Goal: Task Accomplishment & Management: Use online tool/utility

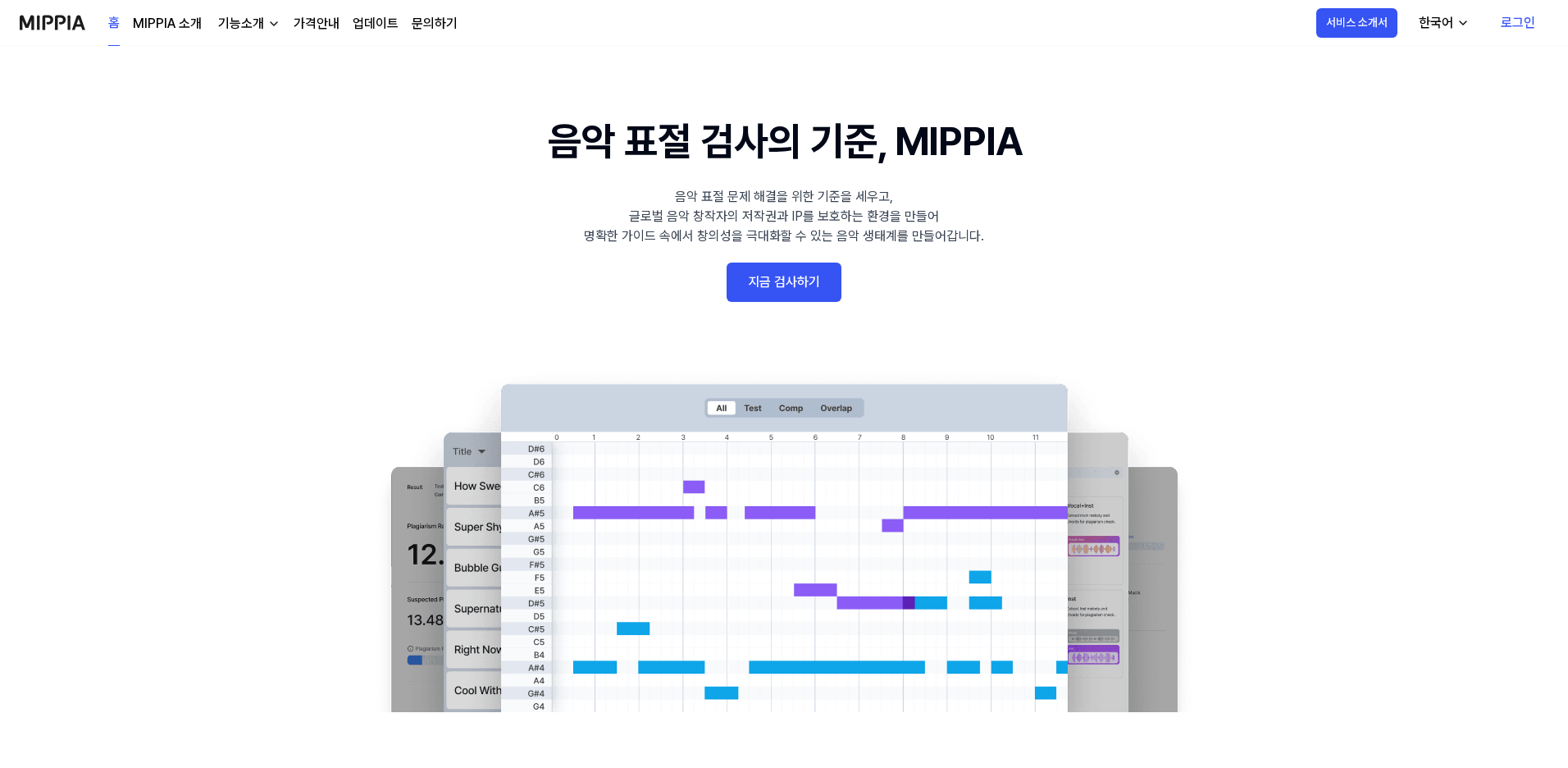
click at [764, 258] on 배너 "음악 표절 검사의 기준, MIPPIA 음악 표절 문제 해결을 위한 기준을 세우고, 글로벌 음악 창작자의 저작권과 IP를 보호하는 환경을 만들어…" at bounding box center [784, 412] width 1181 height 601
click at [764, 279] on link "지금 검사하기" at bounding box center [784, 282] width 115 height 39
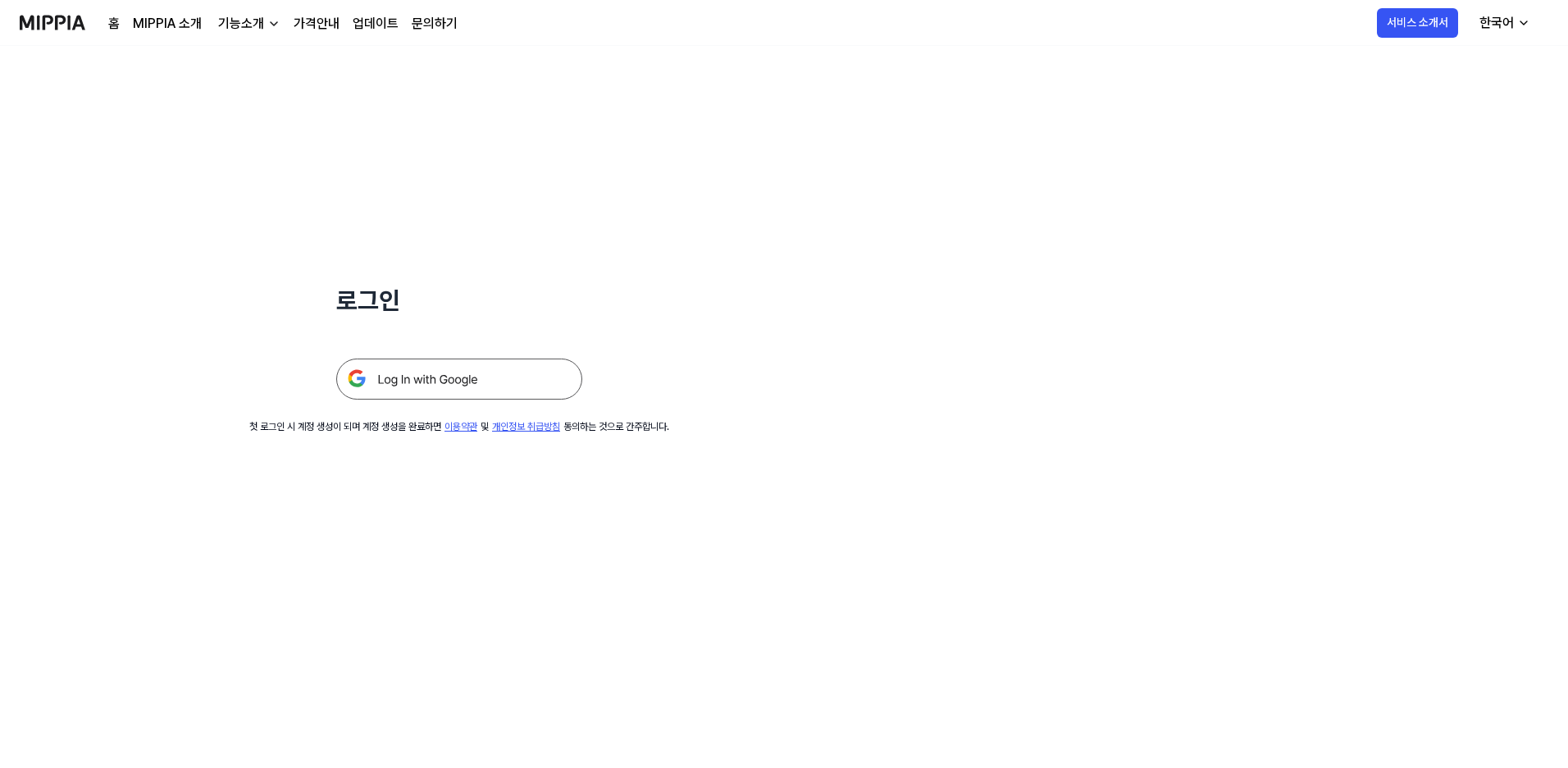
click at [437, 394] on img at bounding box center [460, 379] width 246 height 41
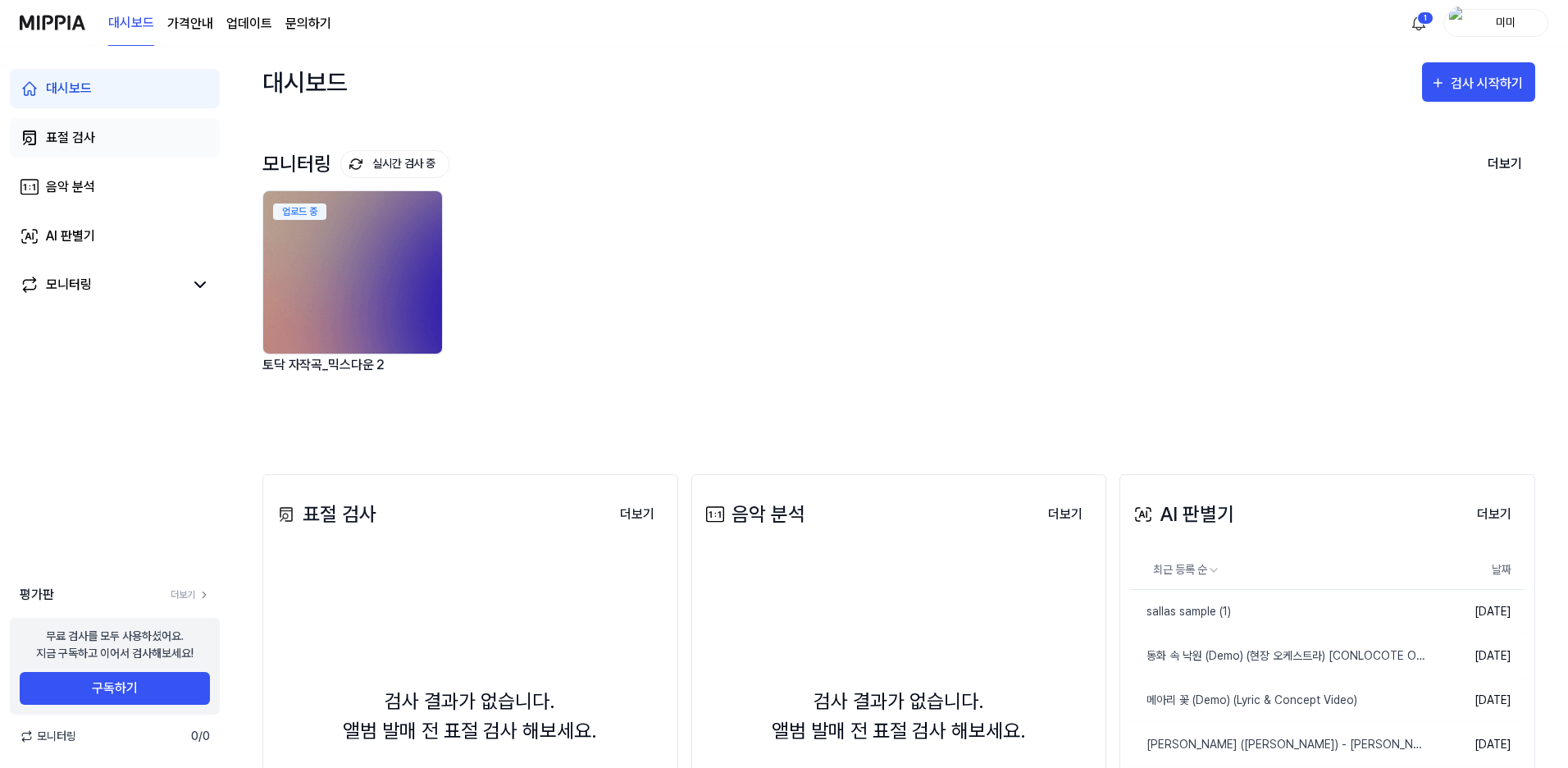
click at [94, 130] on div "표절 검사" at bounding box center [71, 137] width 50 height 19
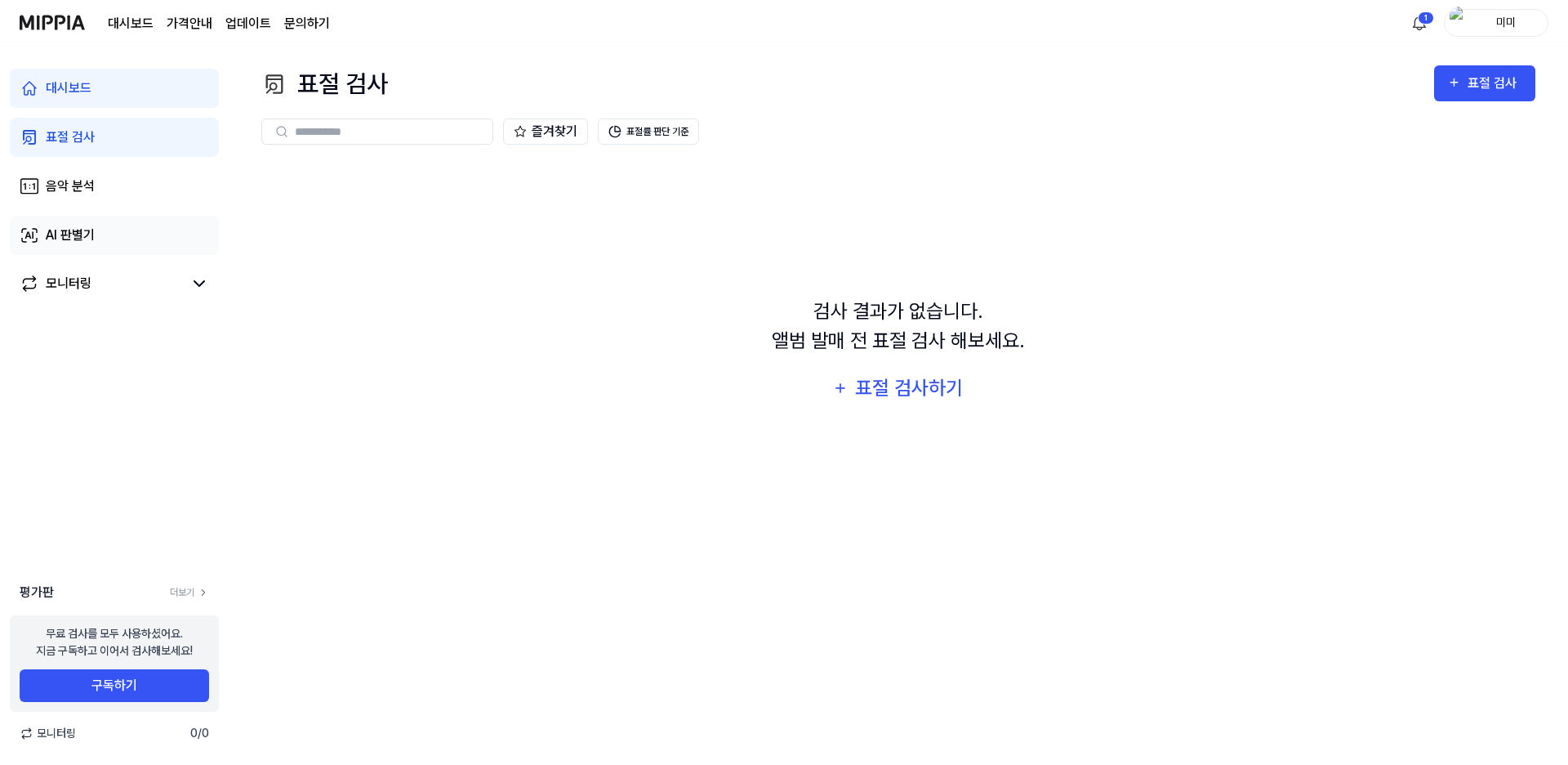
click at [94, 244] on div "AI 판별기" at bounding box center [71, 236] width 49 height 19
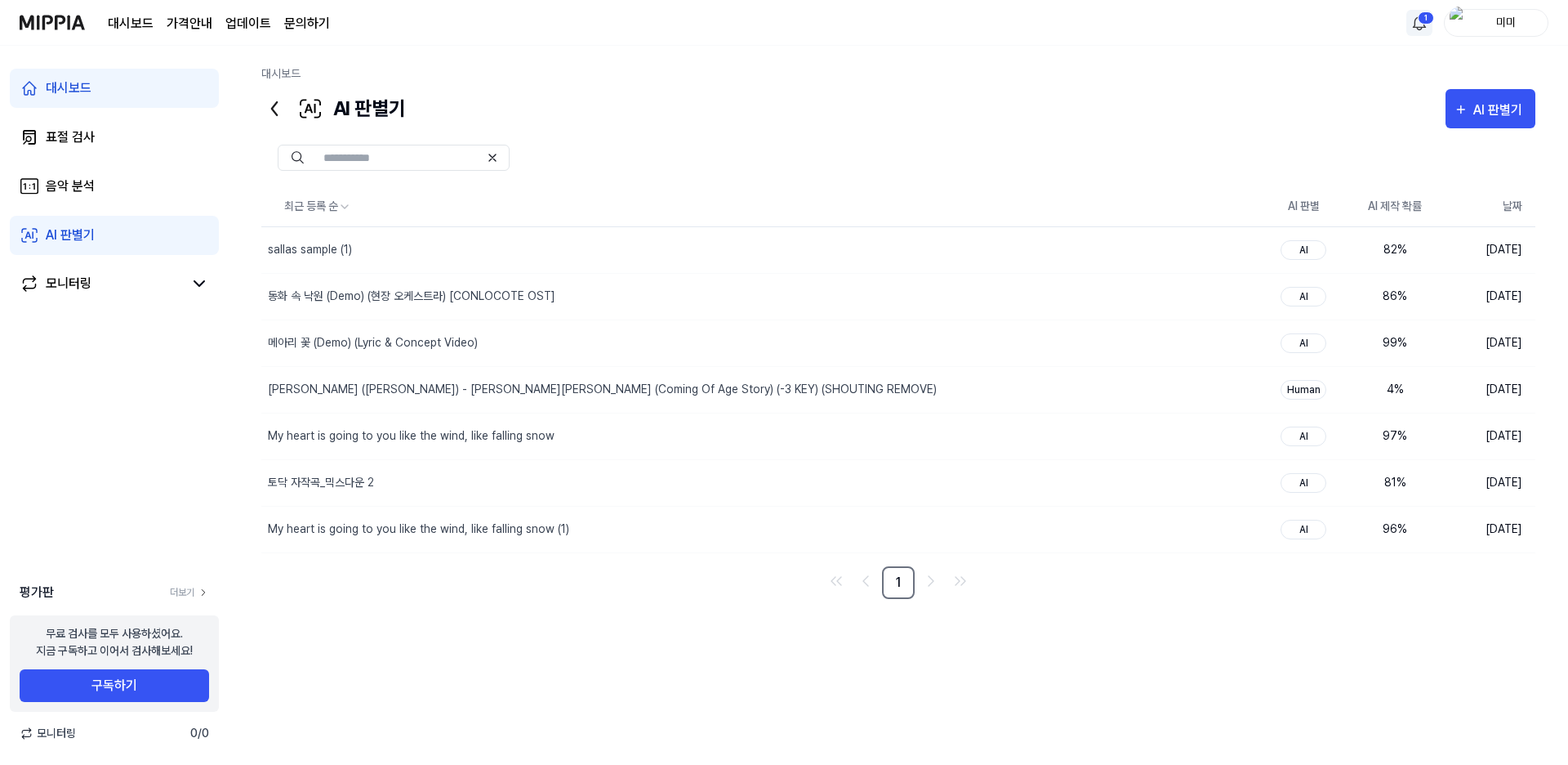
click at [1411, 19] on html "대시보드 가격안내 업데이트 문의하기 1 미미 대시보드 표절 검사 음악 분석 AI 판별기 모니터링 평가판 더보기 무료 검사를 모두 사용하셨어요.…" at bounding box center [784, 382] width 1568 height 765
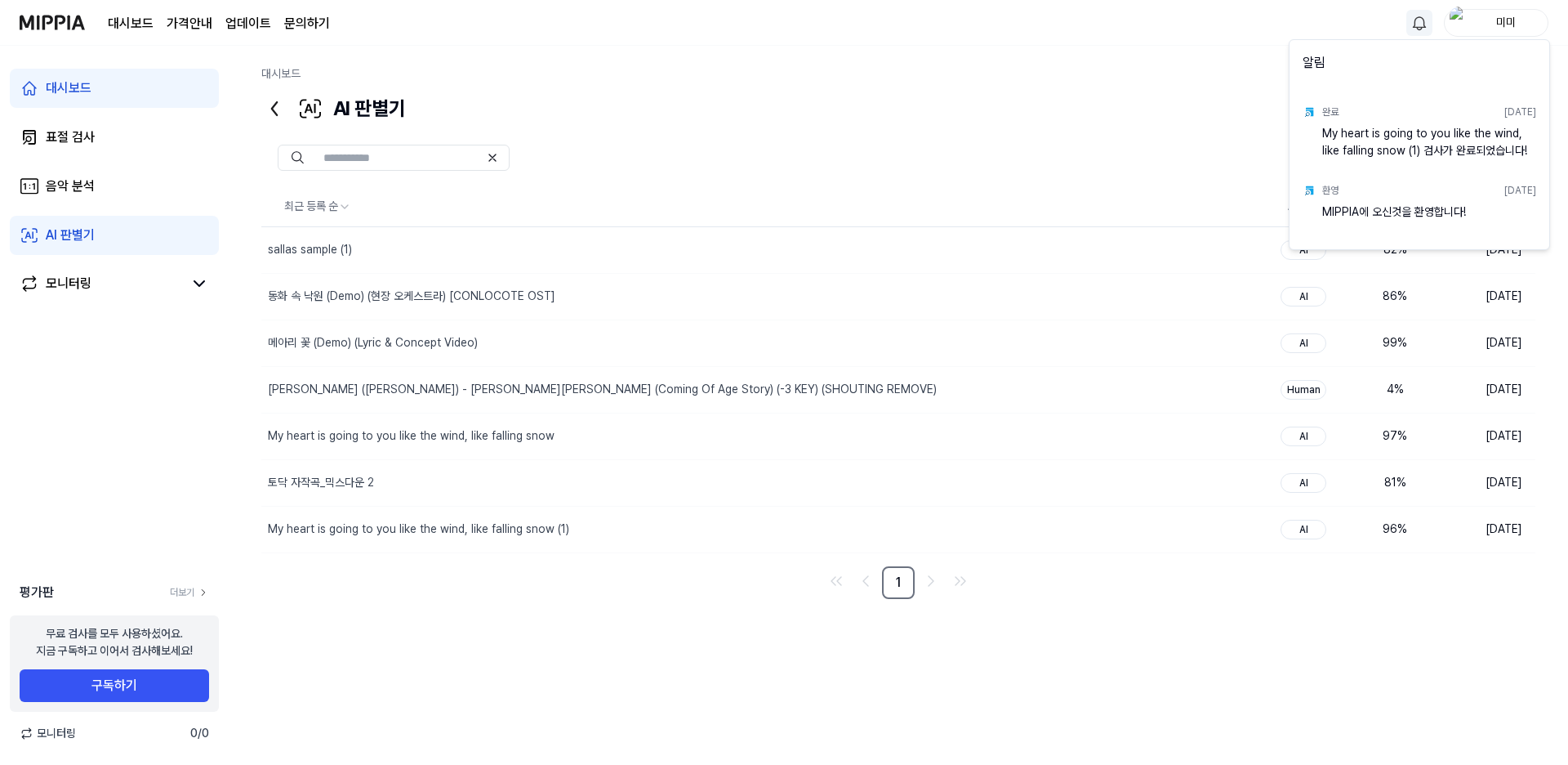
click at [1407, 146] on div "My heart is going to you like the wind, like falling snow (1) 검사가 완료되었습니다!" at bounding box center [1429, 141] width 214 height 33
click at [1413, 136] on div "My heart is going to you like the wind, like falling snow (1) 검사가 완료되었습니다!" at bounding box center [1429, 141] width 214 height 33
click at [1411, 150] on div "My heart is going to you like the wind, like falling snow (1) 검사가 완료되었습니다!" at bounding box center [1429, 141] width 214 height 33
click at [1333, 105] on div "완료" at bounding box center [1330, 112] width 17 height 15
click at [1337, 124] on div "완료 2025.07.10." at bounding box center [1429, 112] width 214 height 26
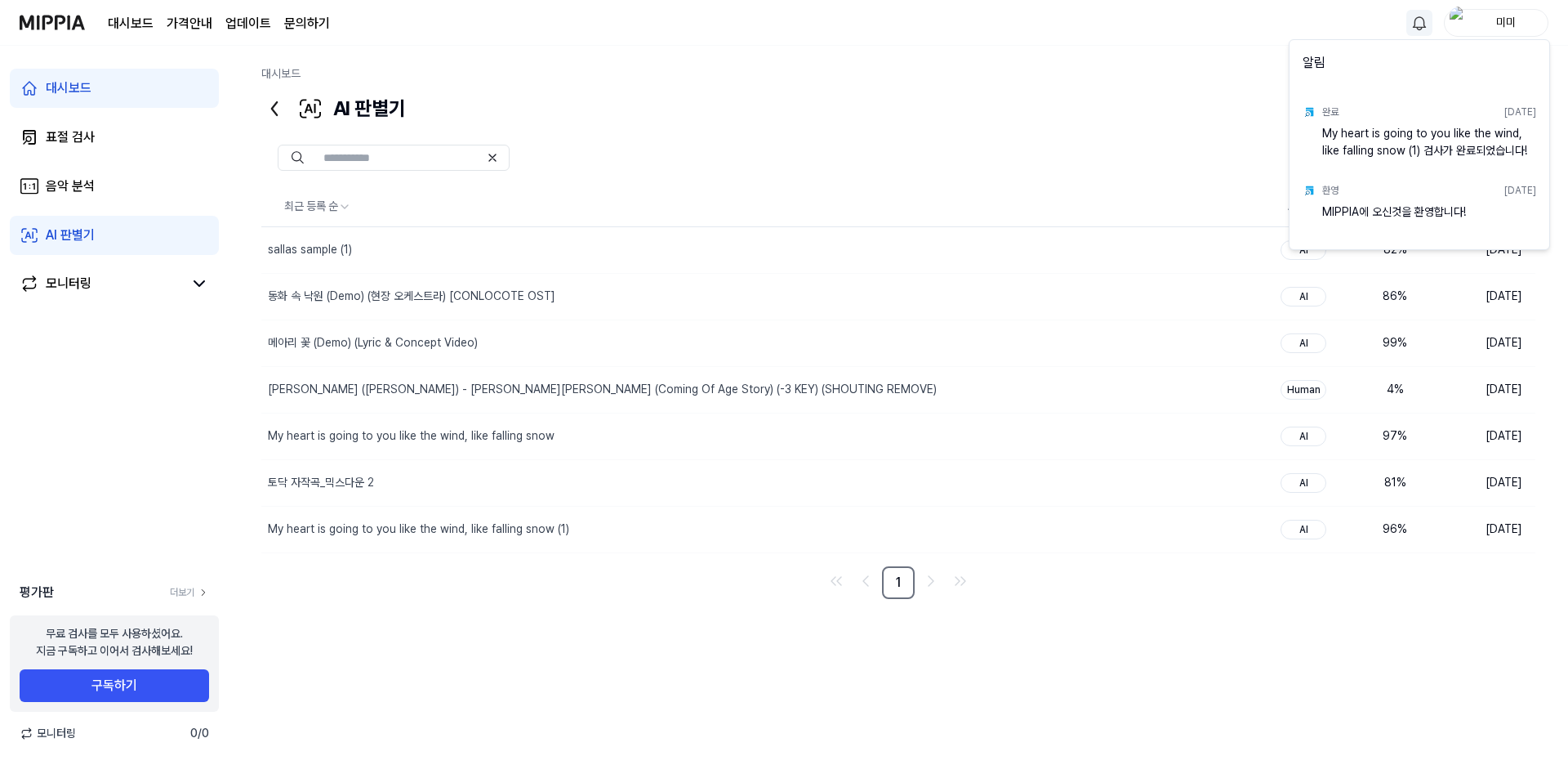
click at [1333, 135] on div "My heart is going to you like the wind, like falling snow (1) 검사가 완료되었습니다!" at bounding box center [1429, 141] width 214 height 33
click at [890, 67] on html "대시보드 가격안내 업데이트 문의하기 미미 대시보드 표절 검사 음악 분석 AI 판별기 모니터링 평가판 더보기 무료 검사를 모두 사용하셨어요. 지…" at bounding box center [784, 382] width 1568 height 765
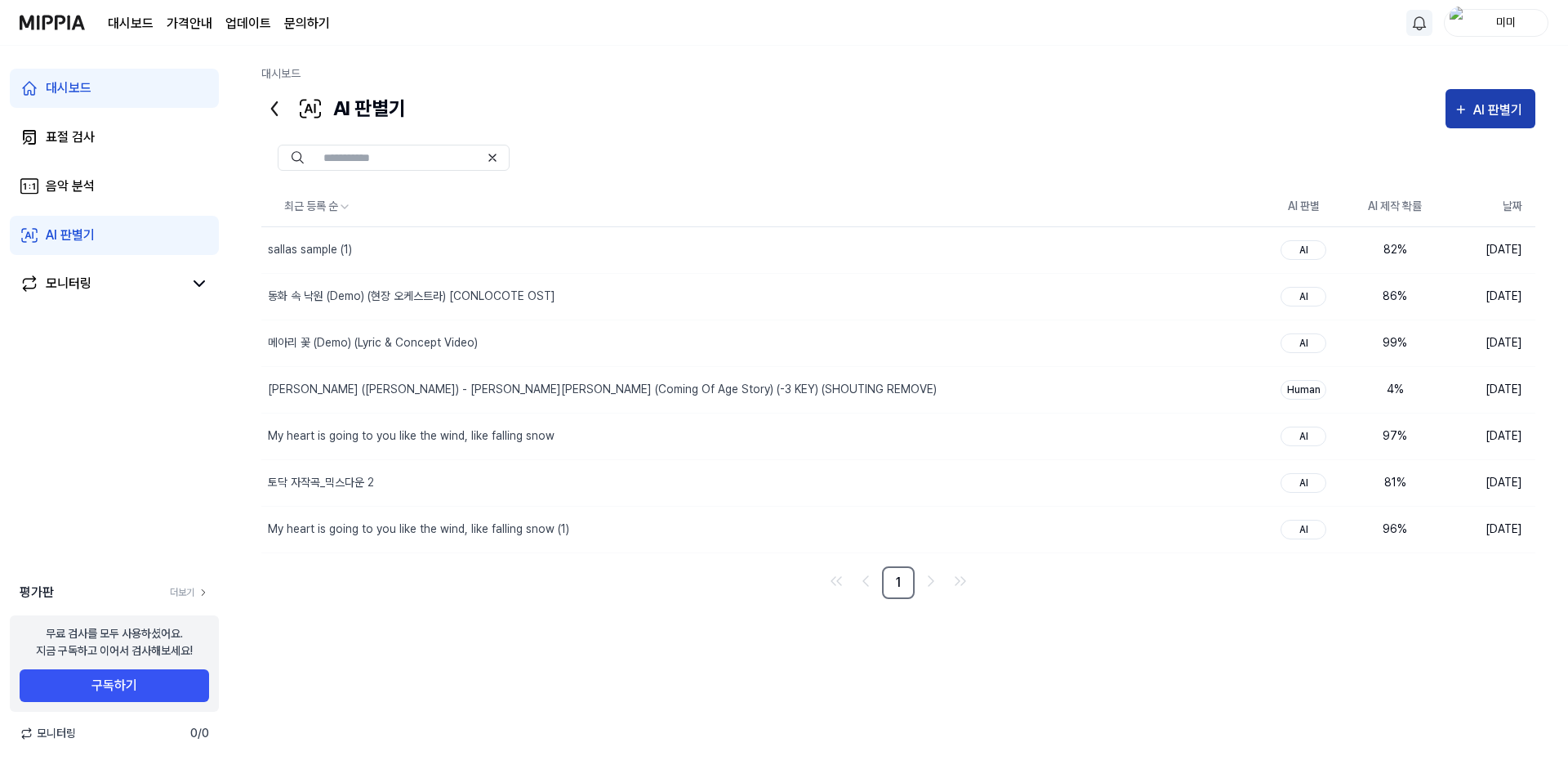
click at [1502, 101] on div "AI 판별기" at bounding box center [1499, 110] width 54 height 21
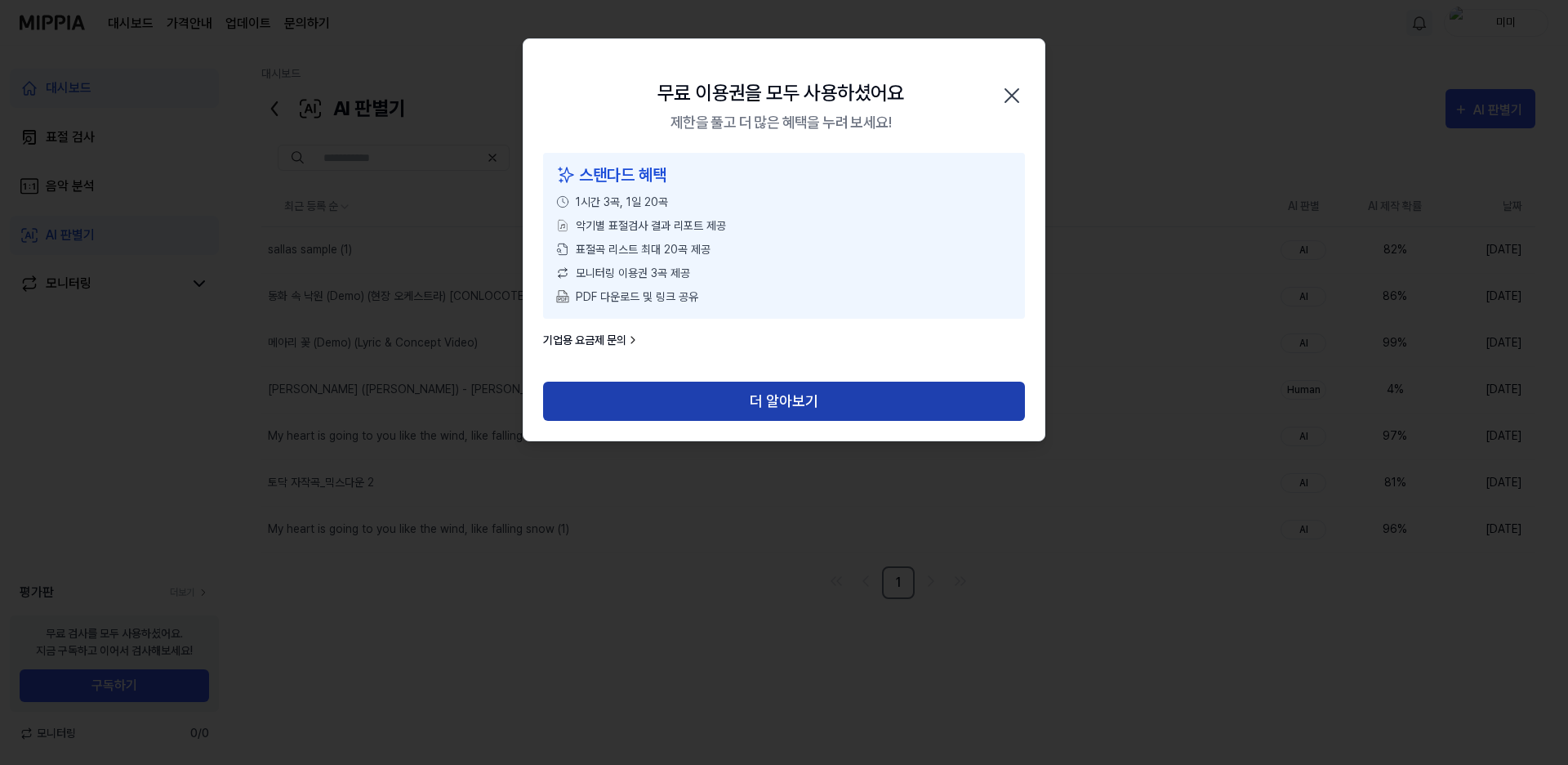
click at [791, 394] on button "더 알아보기" at bounding box center [784, 401] width 482 height 39
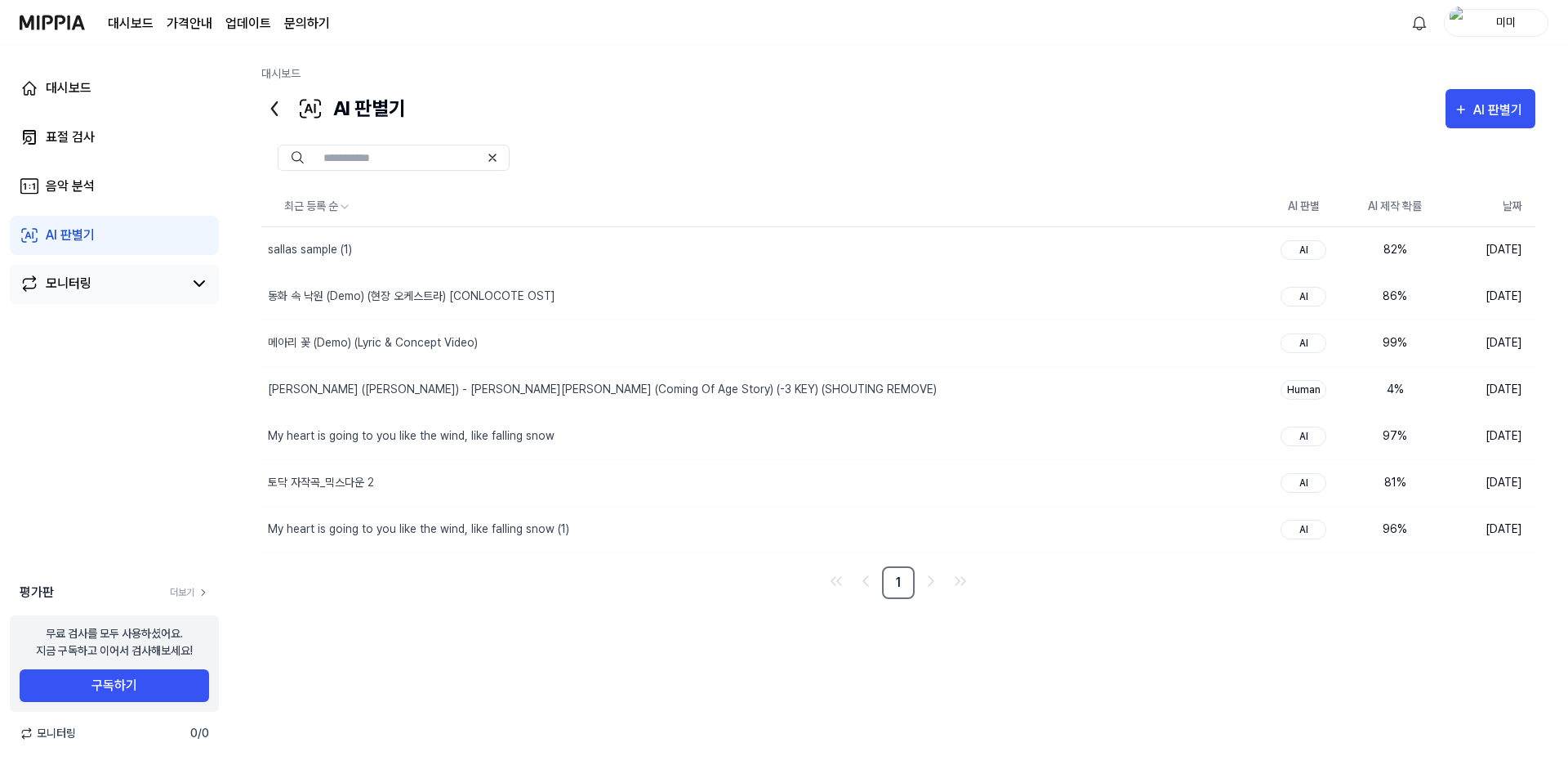
click at [183, 281] on div "모니터링" at bounding box center [114, 283] width 190 height 19
click at [201, 280] on icon at bounding box center [199, 283] width 19 height 19
click at [133, 285] on link "모니터링" at bounding box center [101, 283] width 163 height 19
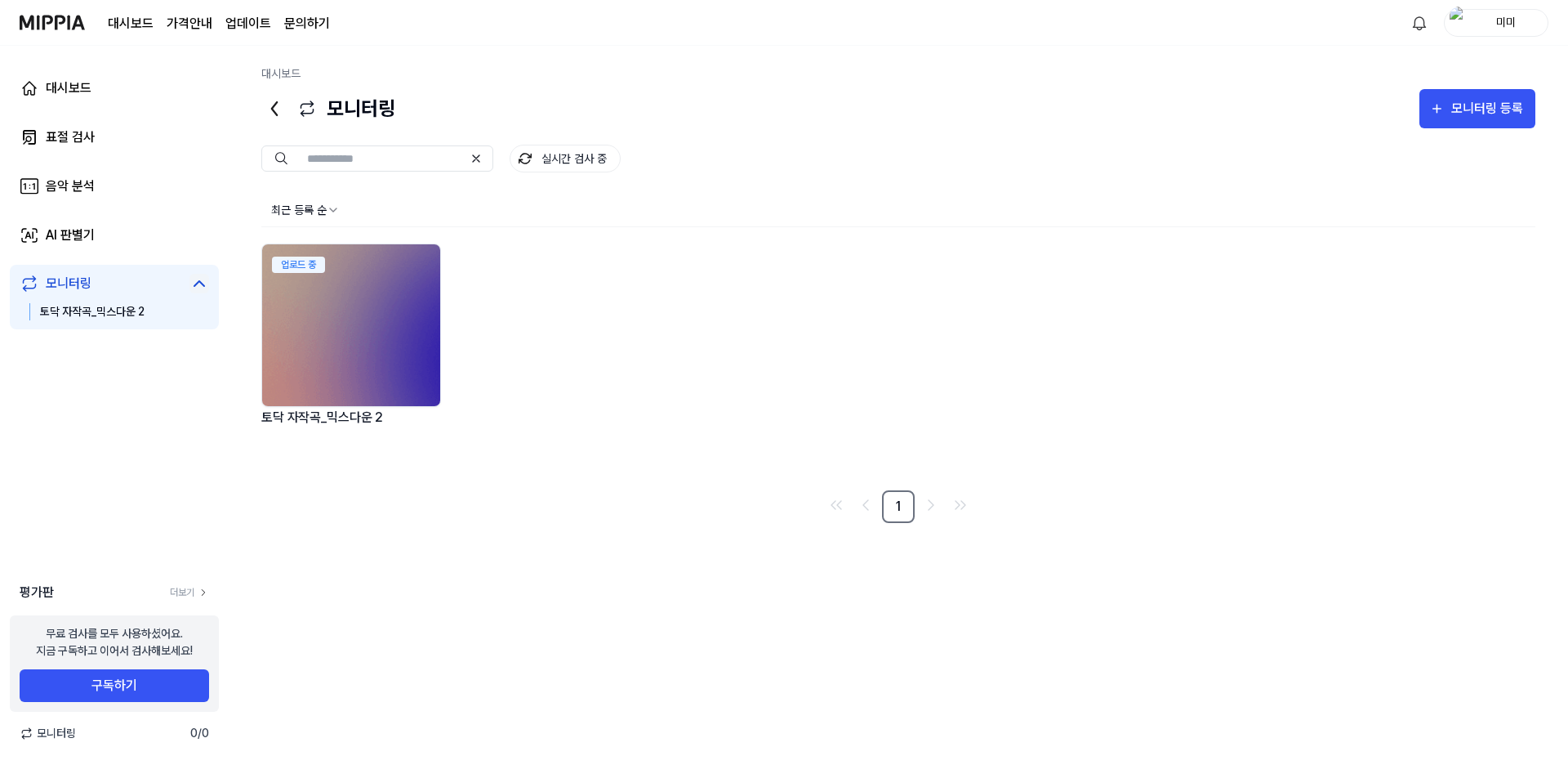
click at [127, 309] on div "토닥 자작곡_믹스다운 2" at bounding box center [92, 311] width 105 height 17
click at [140, 320] on div "토닥 자작곡_믹스다운 2" at bounding box center [92, 311] width 105 height 17
click at [130, 204] on link "음악 분석" at bounding box center [114, 186] width 209 height 39
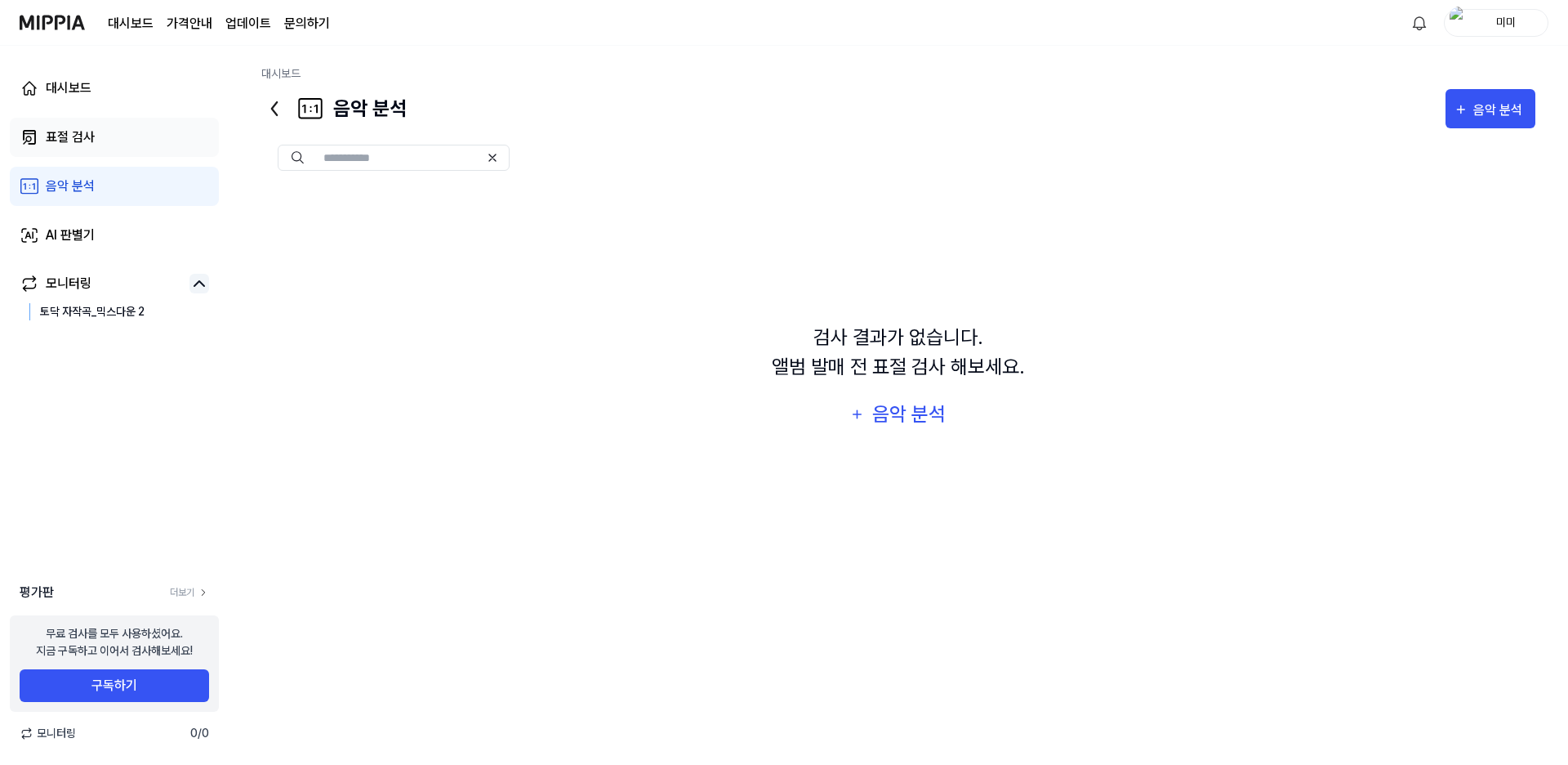
click at [116, 139] on link "표절 검사" at bounding box center [114, 137] width 209 height 39
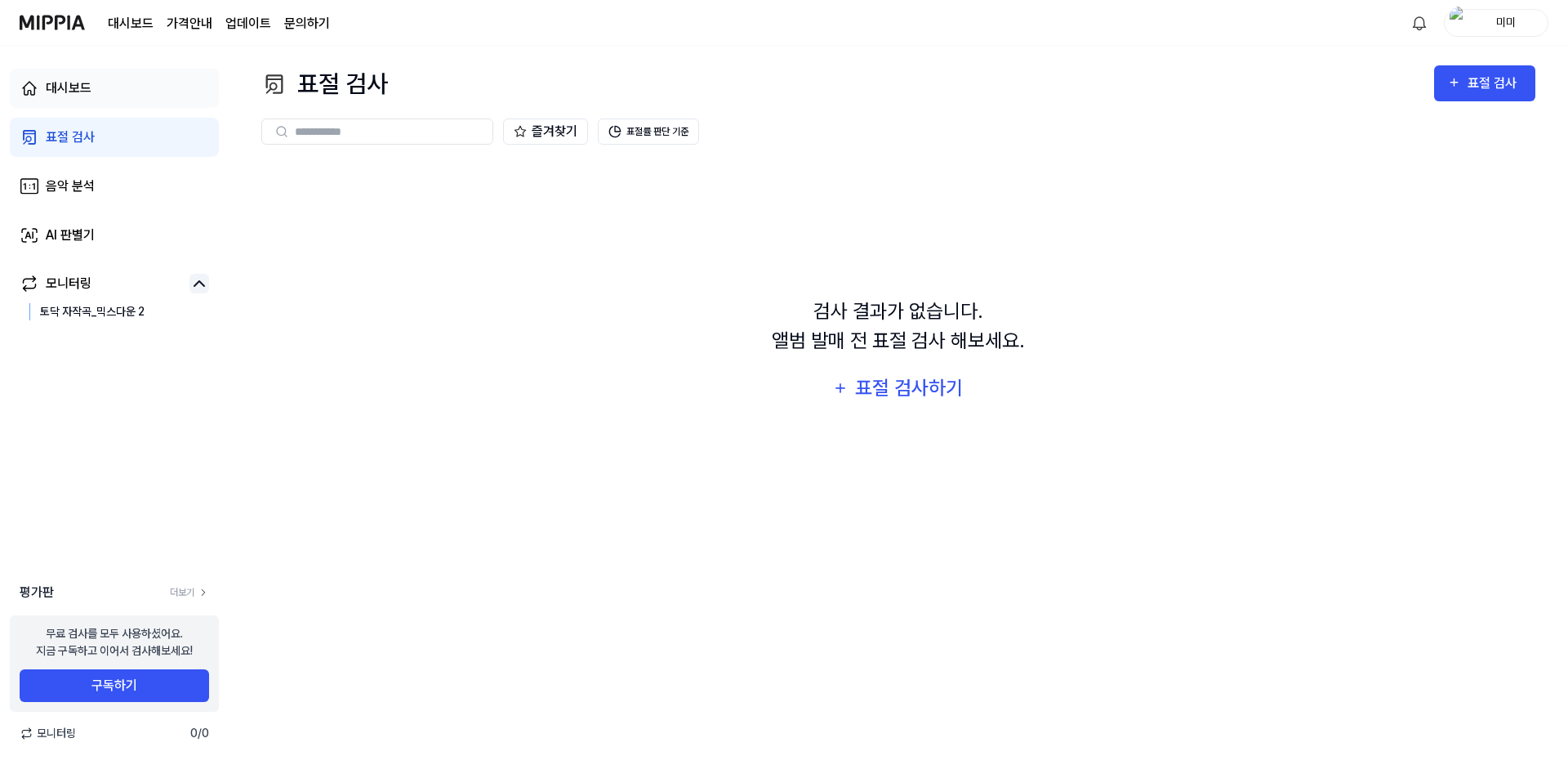
click at [150, 100] on link "대시보드" at bounding box center [114, 88] width 209 height 39
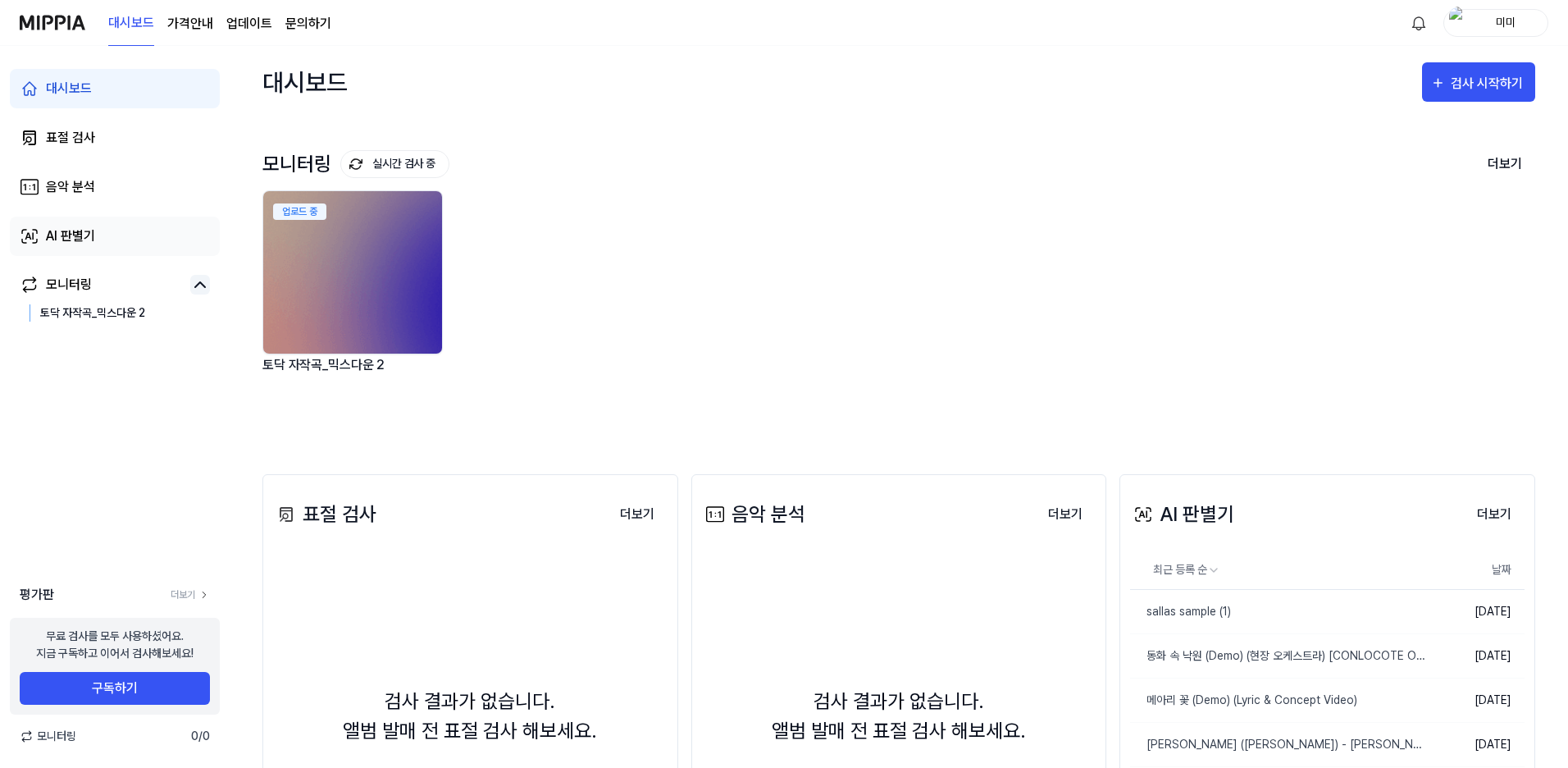
click at [108, 233] on link "AI 판별기" at bounding box center [114, 236] width 210 height 39
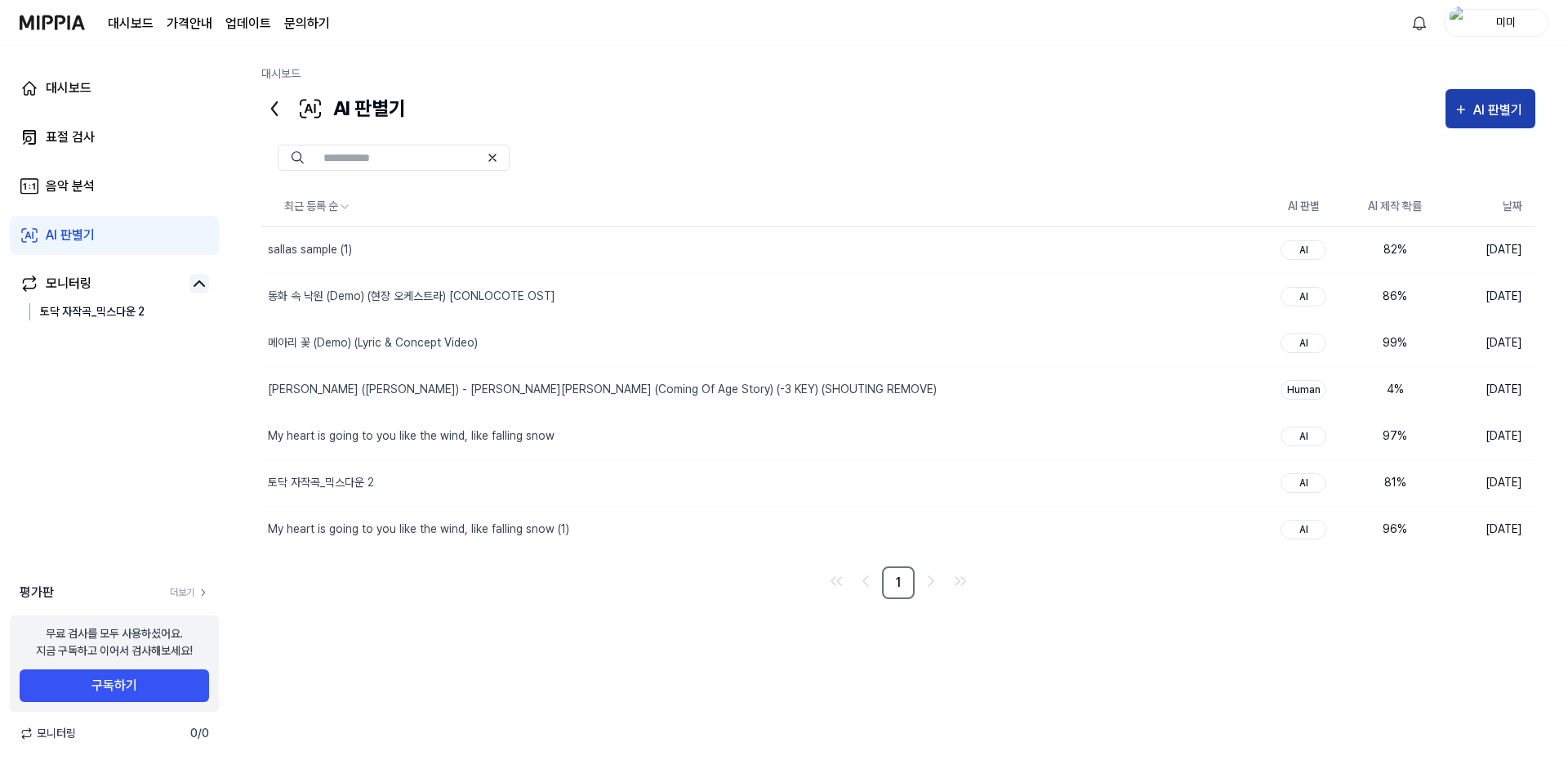
click at [1493, 90] on button "AI 판별기" at bounding box center [1490, 109] width 90 height 39
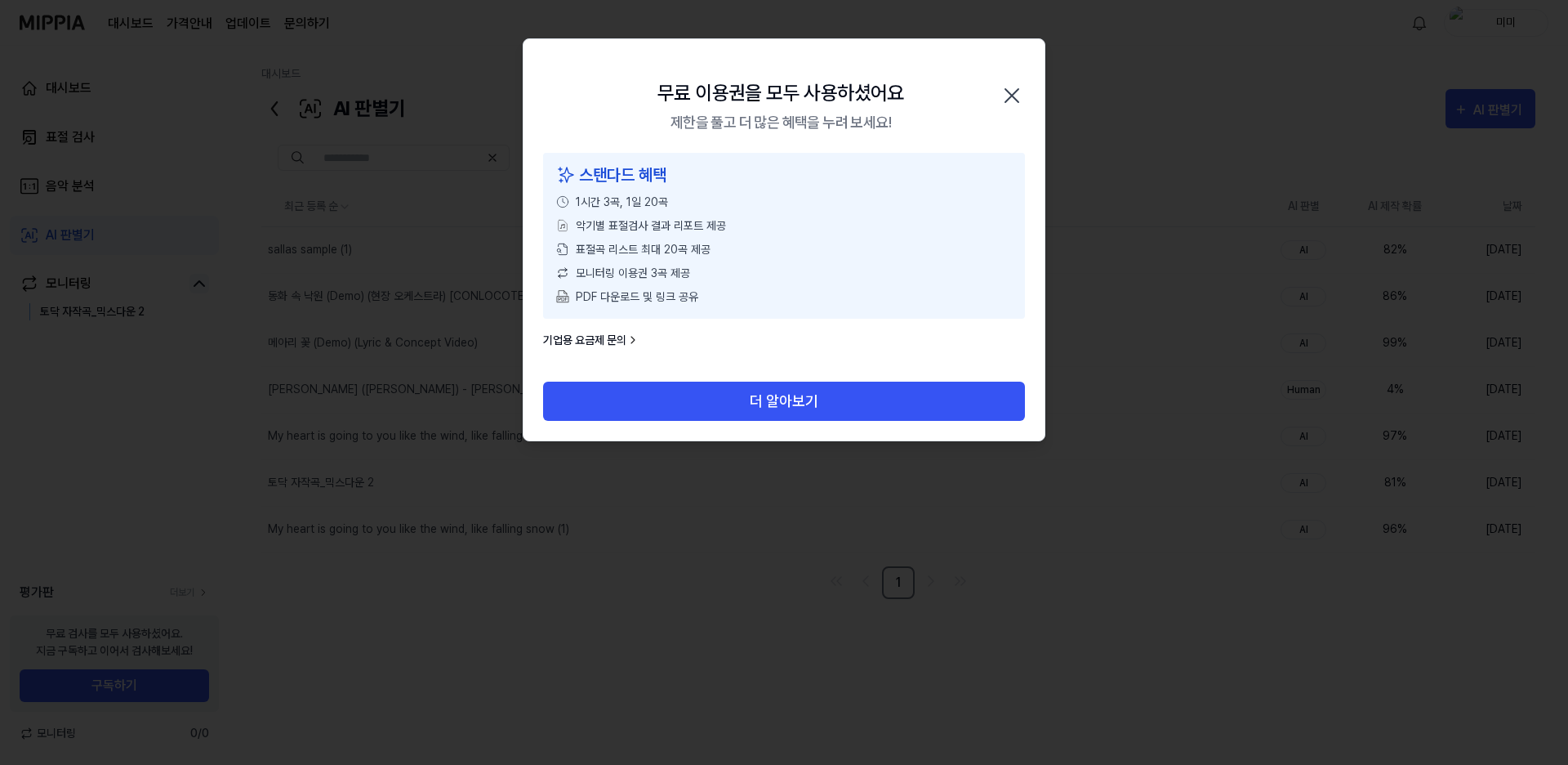
click at [1493, 101] on div at bounding box center [784, 382] width 1568 height 765
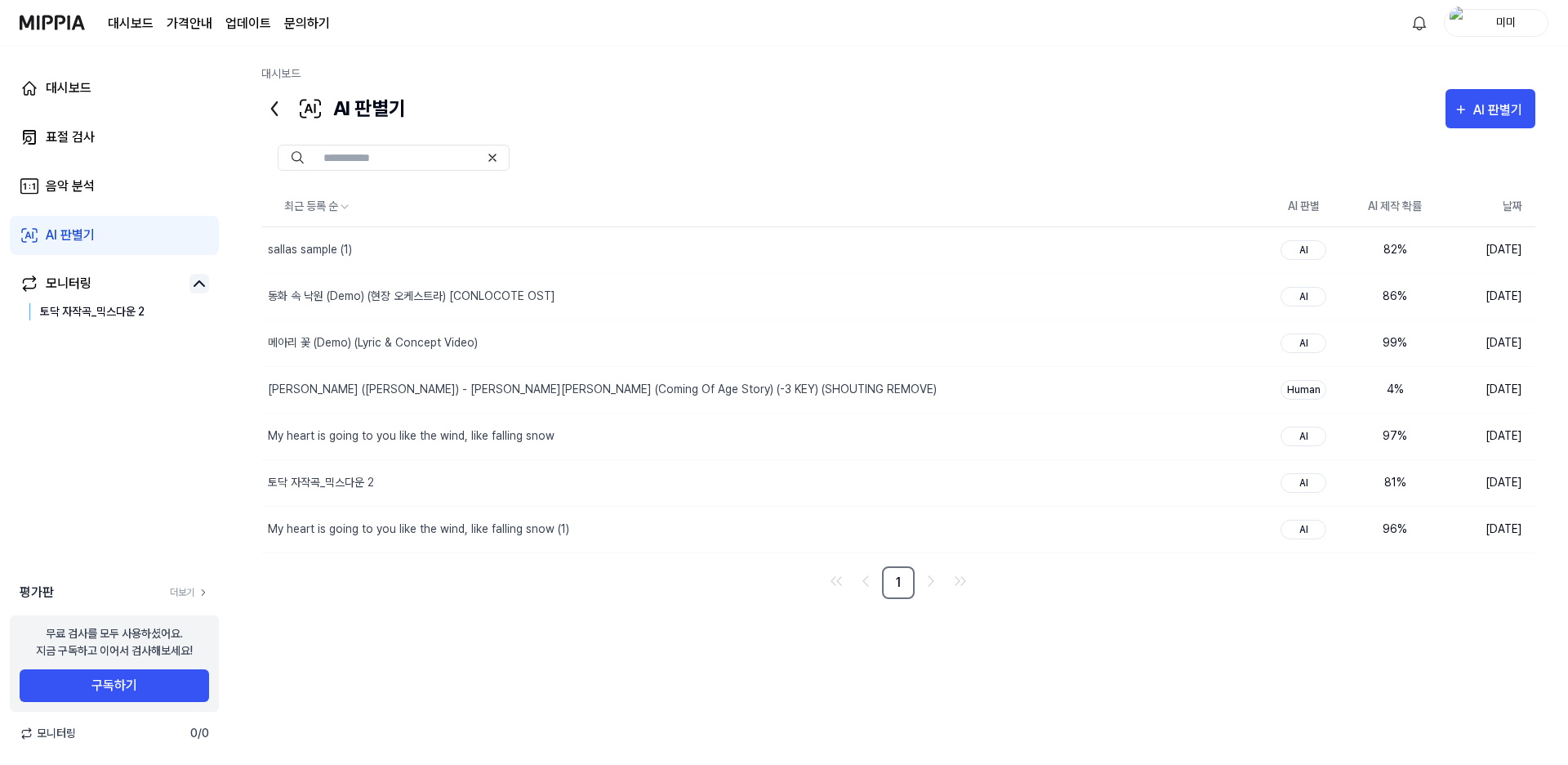
drag, startPoint x: 1493, startPoint y: 39, endPoint x: 1505, endPoint y: 29, distance: 15.6
click at [1497, 35] on div "대시보드 가격안내 업데이트 문의하기 미미" at bounding box center [783, 22] width 1528 height 45
click at [1505, 29] on div "미미" at bounding box center [1505, 22] width 63 height 18
click at [1377, 136] on div "로그아웃" at bounding box center [1444, 149] width 201 height 27
click at [1512, 21] on div "미미" at bounding box center [1505, 22] width 63 height 18
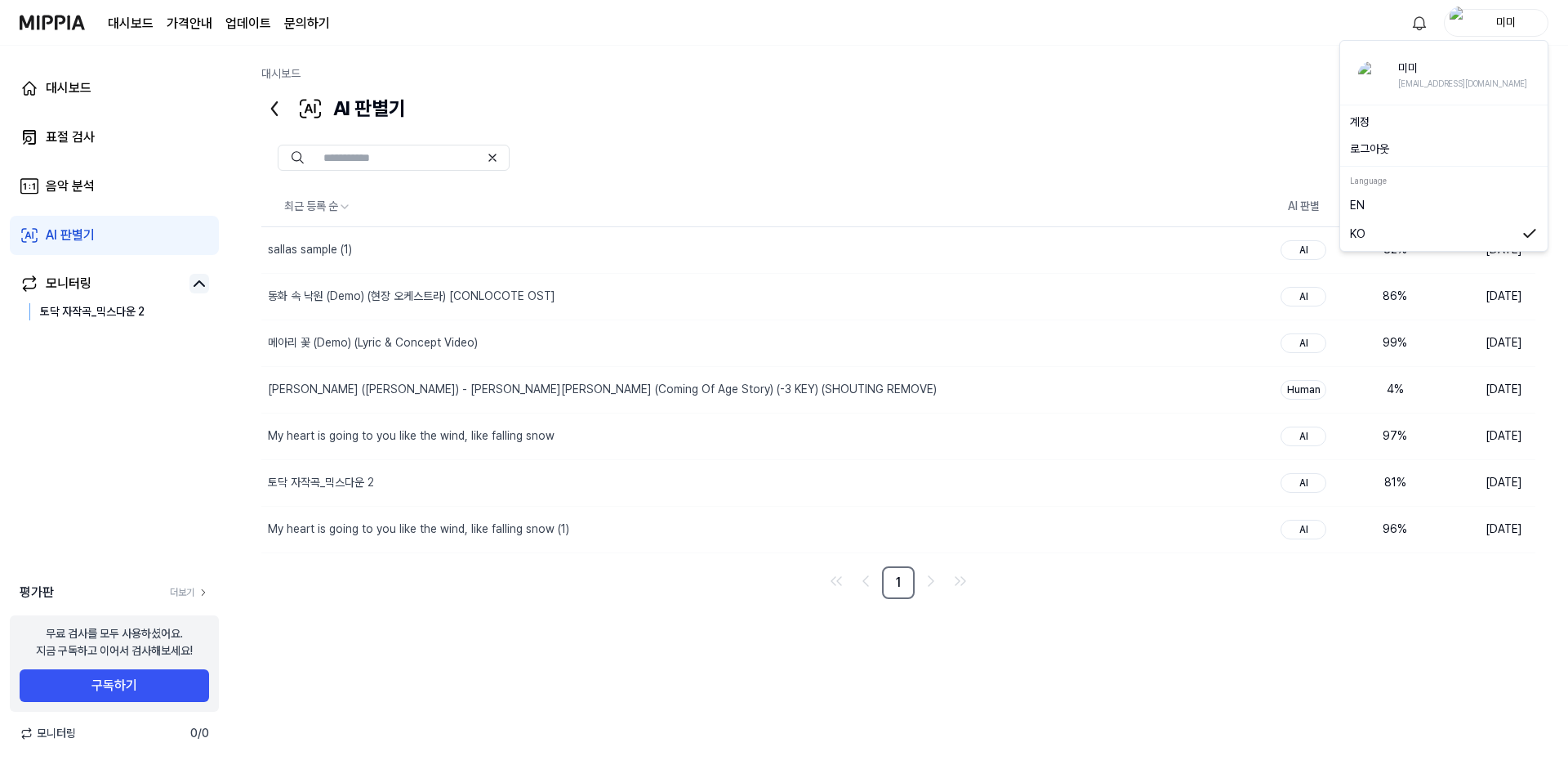
click at [1387, 146] on button "로그아웃" at bounding box center [1444, 148] width 188 height 17
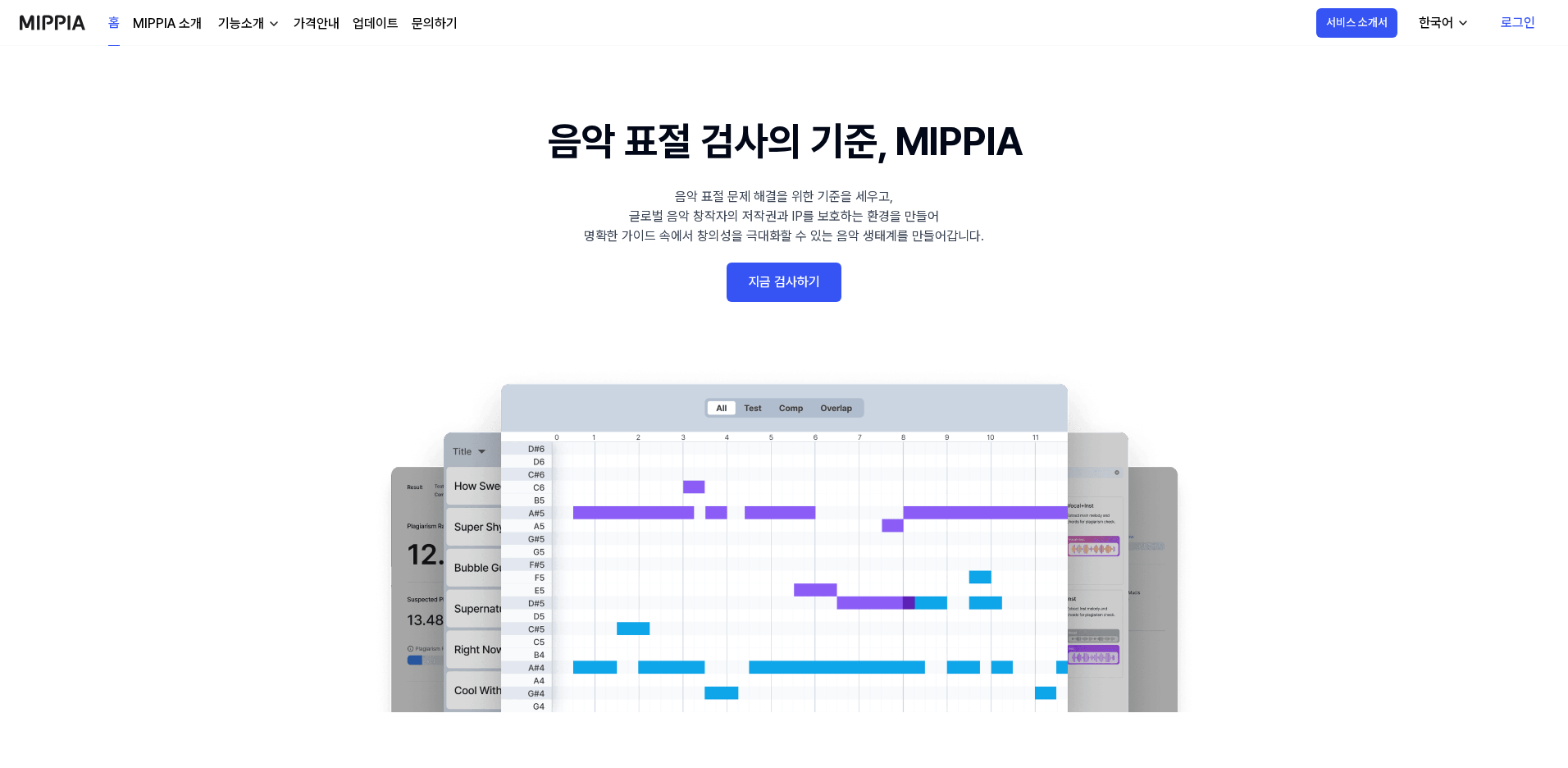
click at [1518, 19] on link "로그인" at bounding box center [1518, 23] width 61 height 46
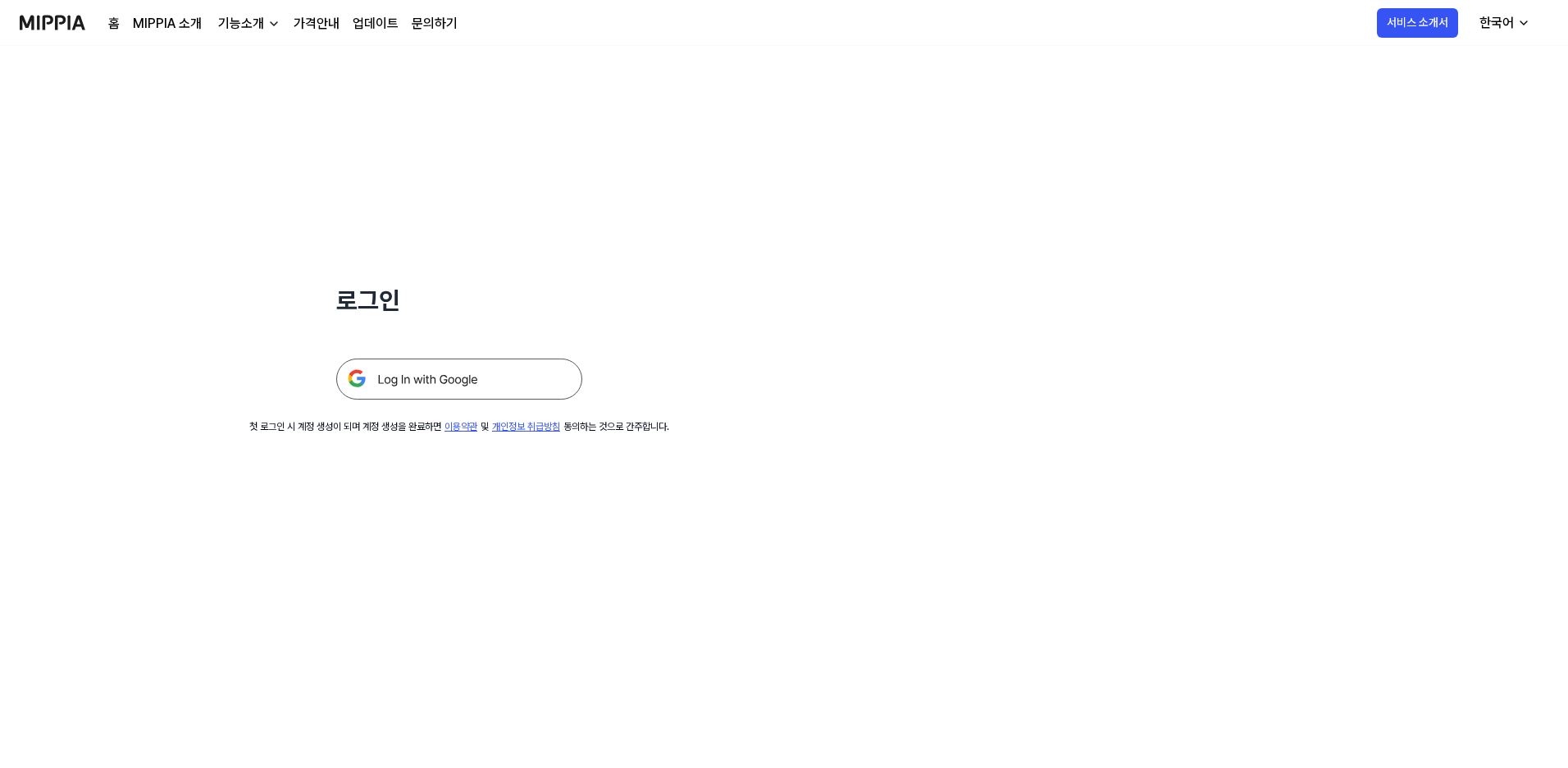
click at [479, 378] on img at bounding box center [460, 379] width 246 height 41
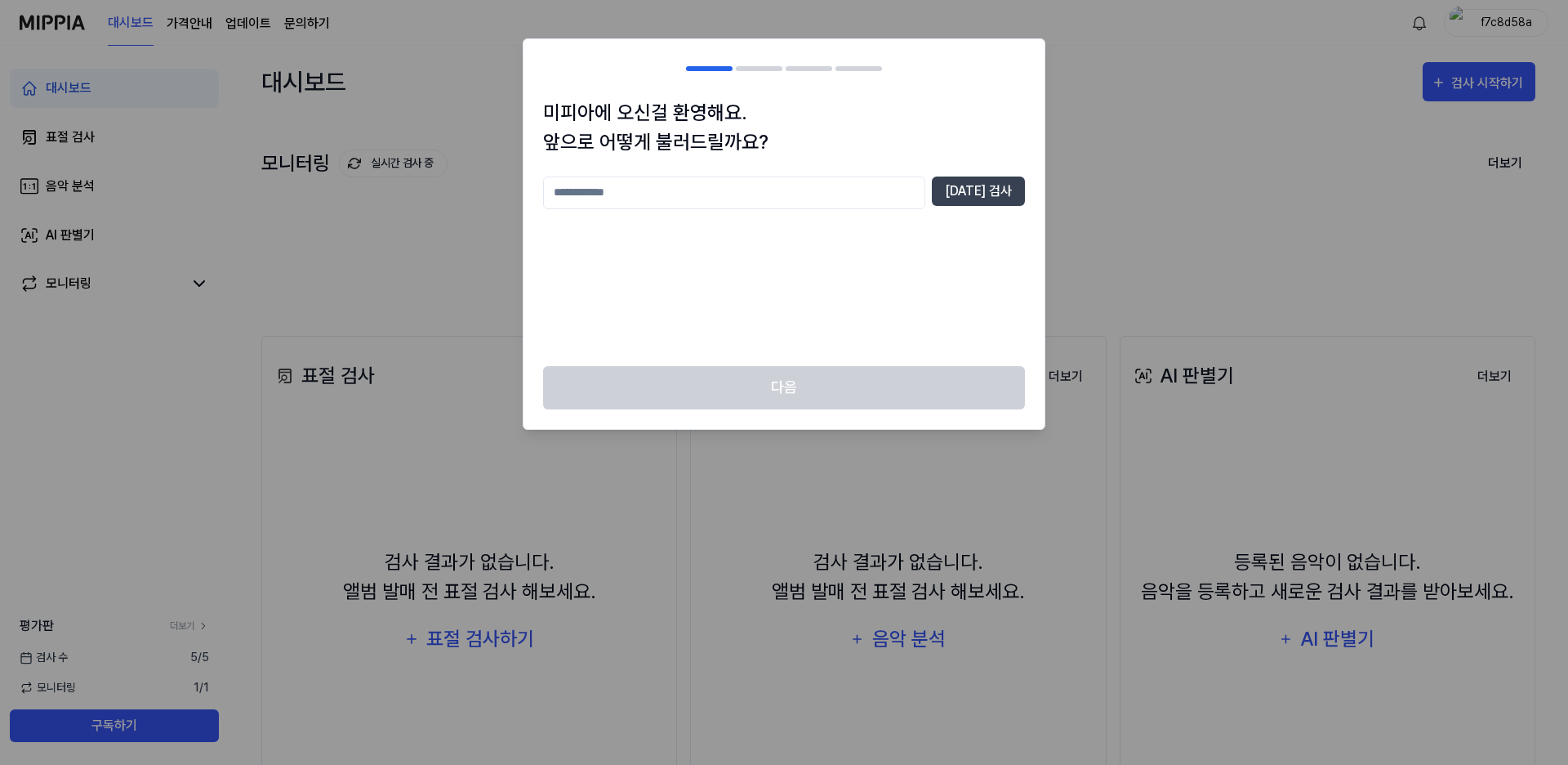
click at [800, 206] on input "text" at bounding box center [734, 192] width 382 height 33
type input "***"
click at [988, 189] on button "[DATE] 검사" at bounding box center [978, 191] width 93 height 29
click at [821, 204] on input "***" at bounding box center [734, 192] width 382 height 33
click at [997, 195] on button "[DATE] 검사" at bounding box center [978, 191] width 93 height 29
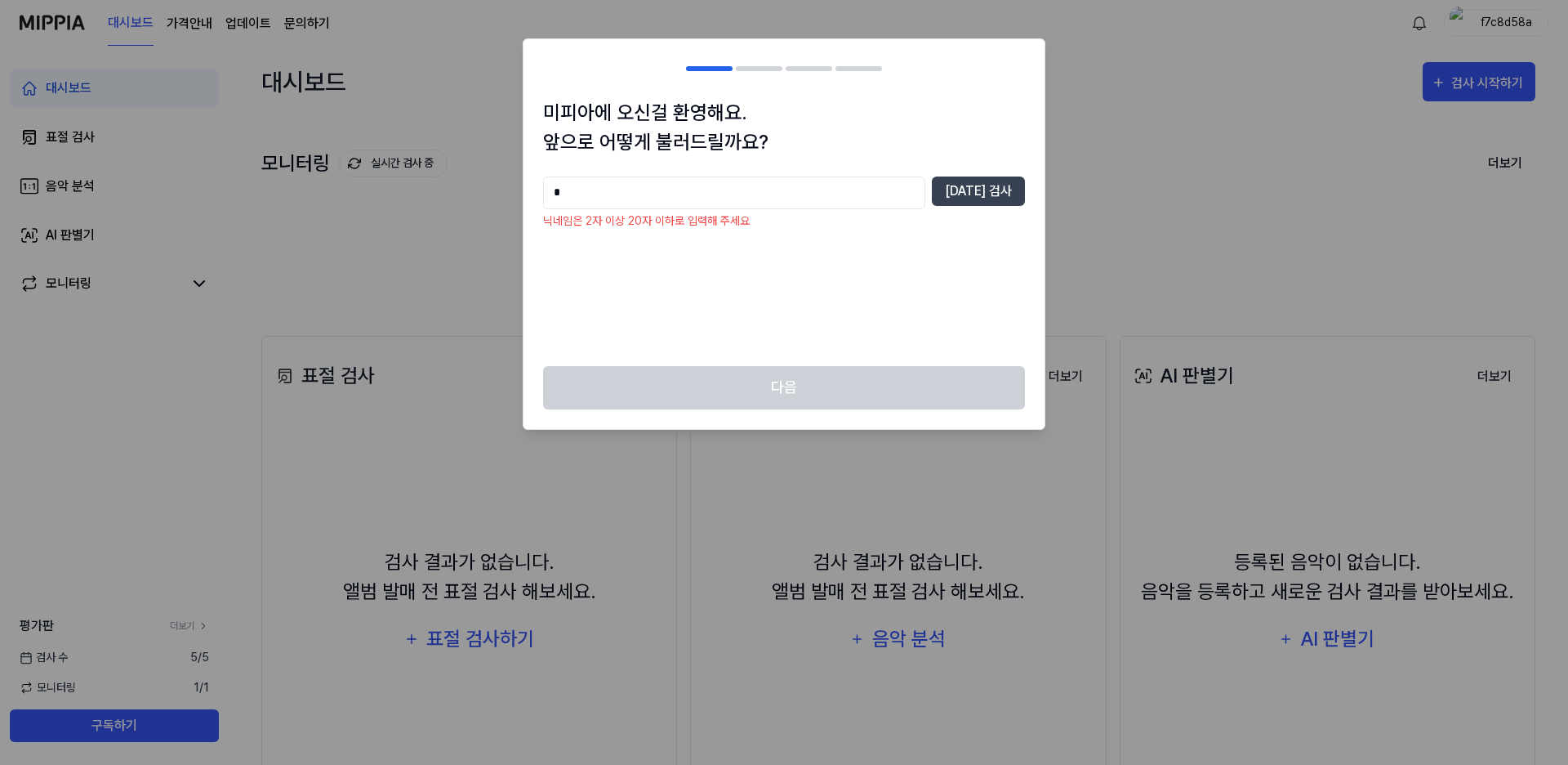
click at [902, 191] on input "*" at bounding box center [734, 192] width 382 height 33
click at [990, 189] on button "[DATE] 검사" at bounding box center [978, 191] width 93 height 29
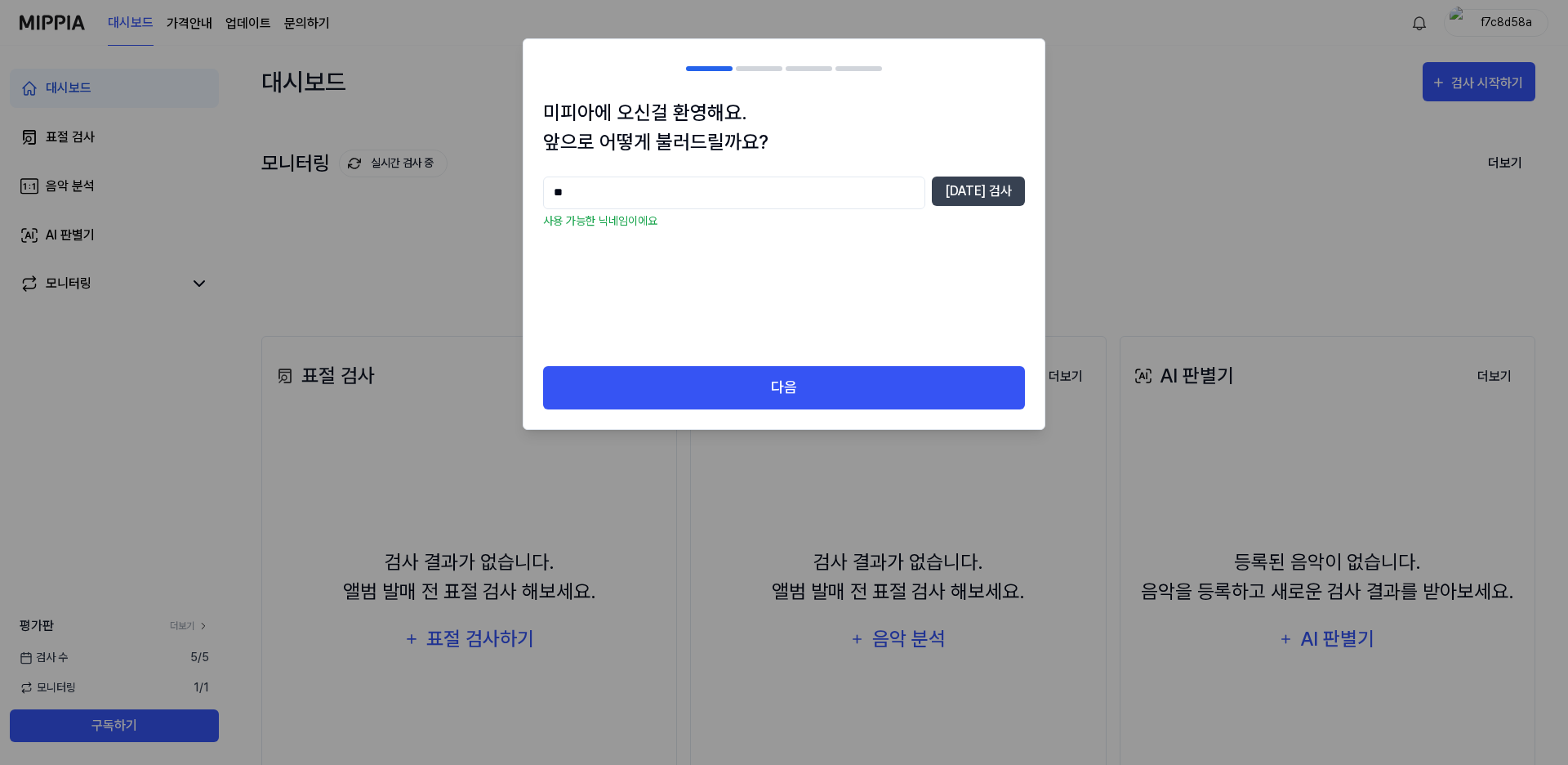
click at [788, 203] on input "**" at bounding box center [734, 192] width 382 height 33
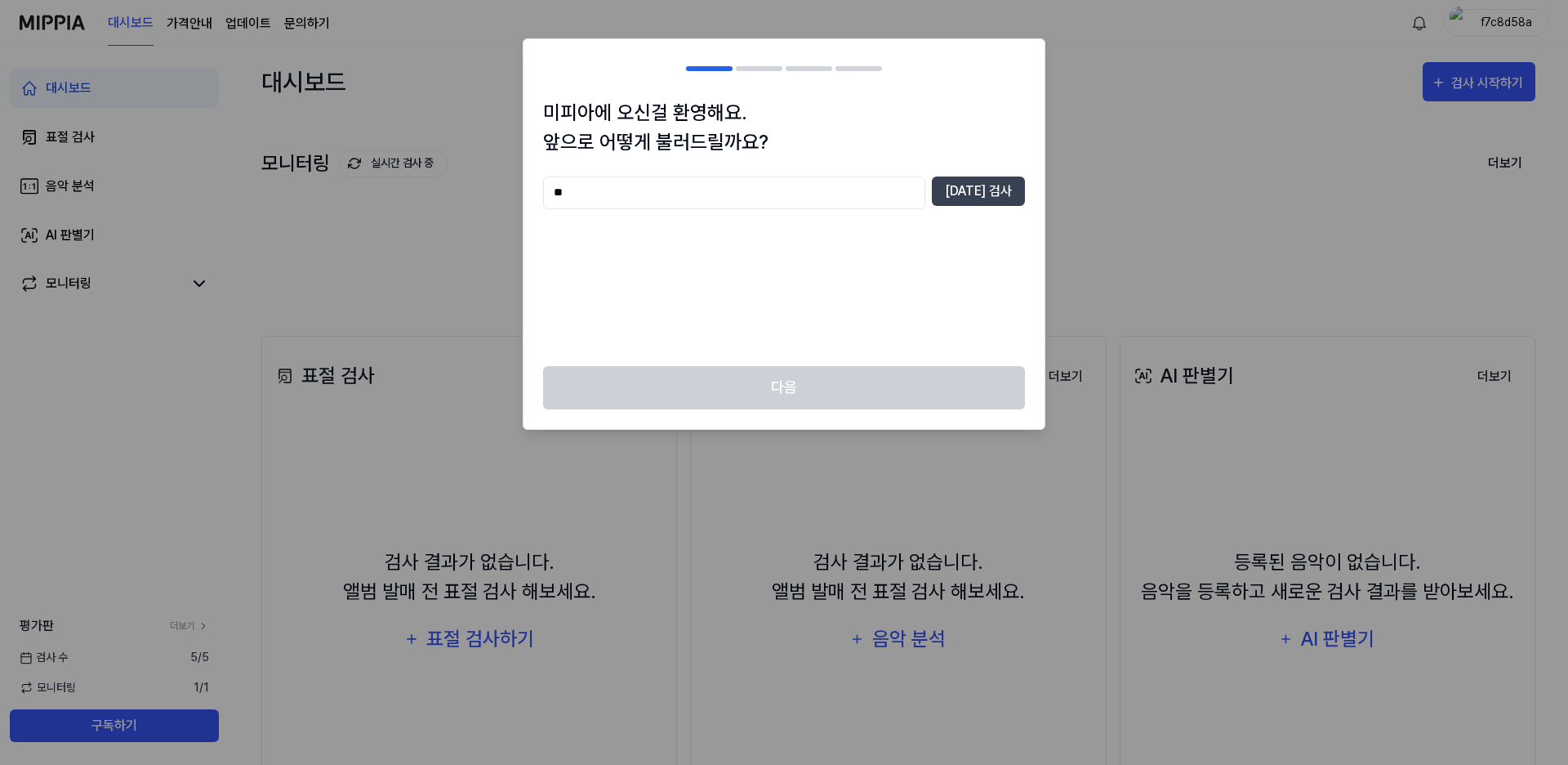
click at [944, 205] on div "** [DATE] 검사" at bounding box center [784, 192] width 482 height 33
type input "**"
click at [975, 196] on button "[DATE] 검사" at bounding box center [978, 191] width 93 height 29
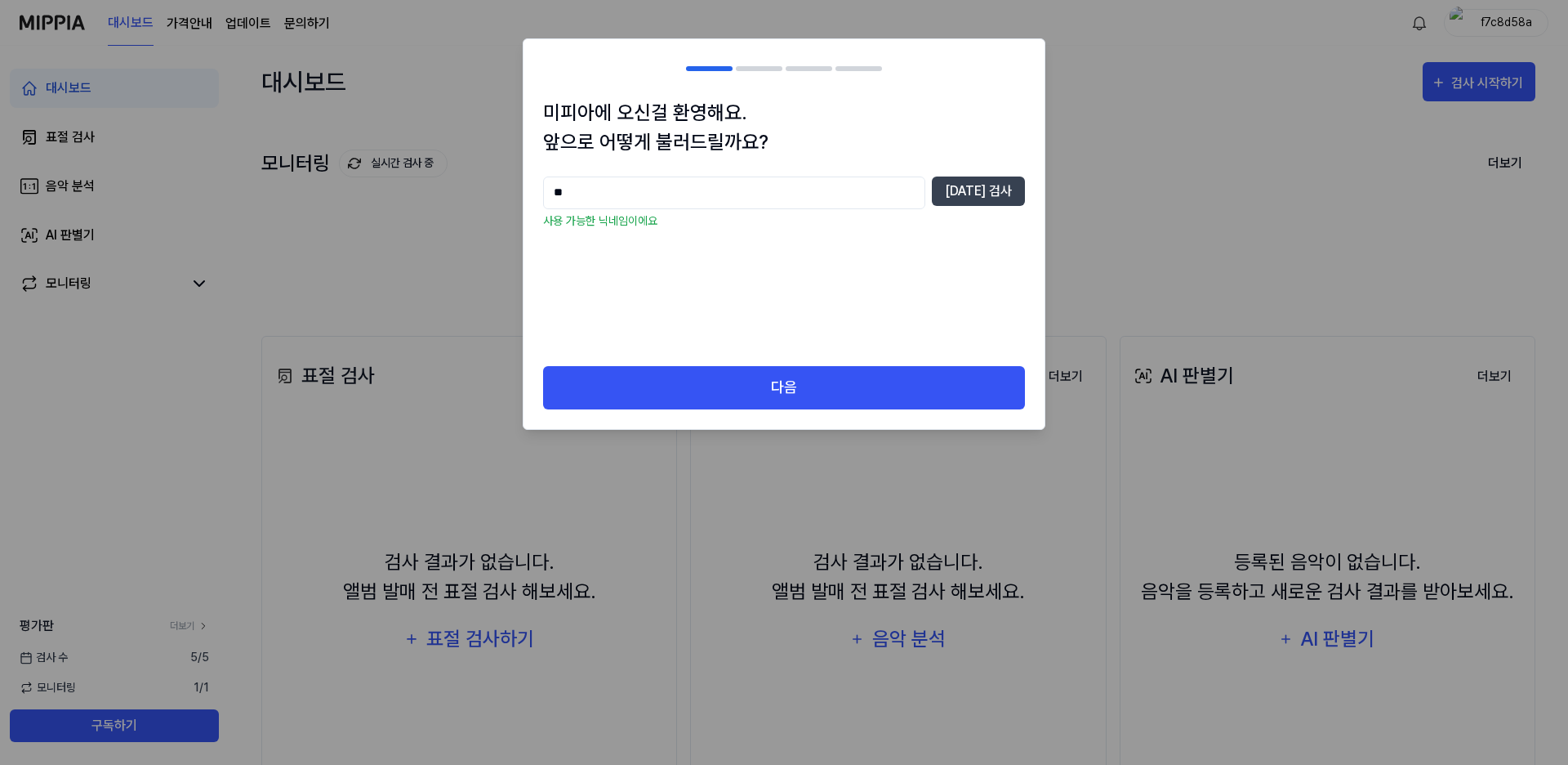
click at [891, 191] on input "**" at bounding box center [734, 192] width 382 height 33
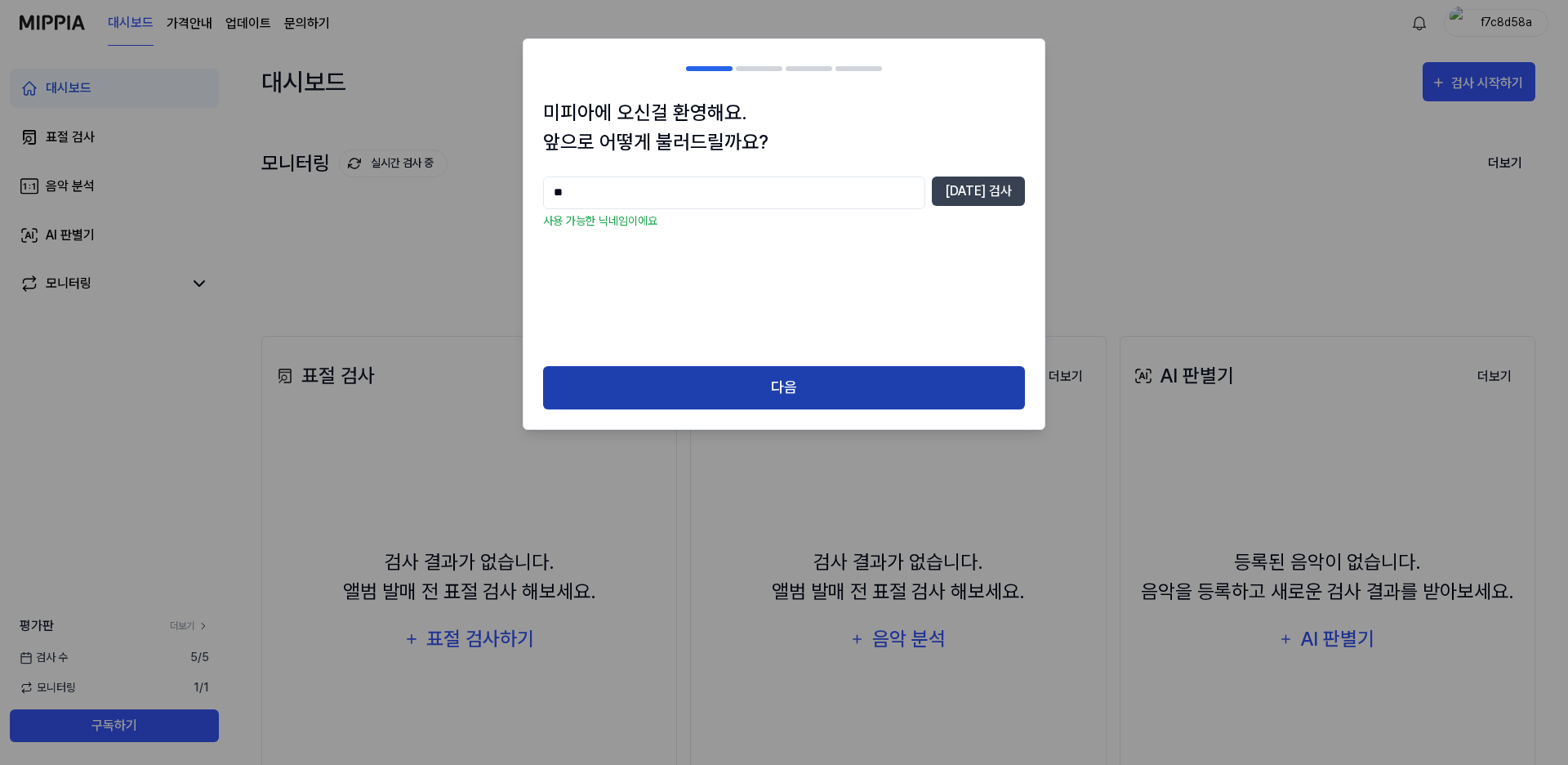
click at [898, 386] on button "다음" at bounding box center [784, 387] width 482 height 43
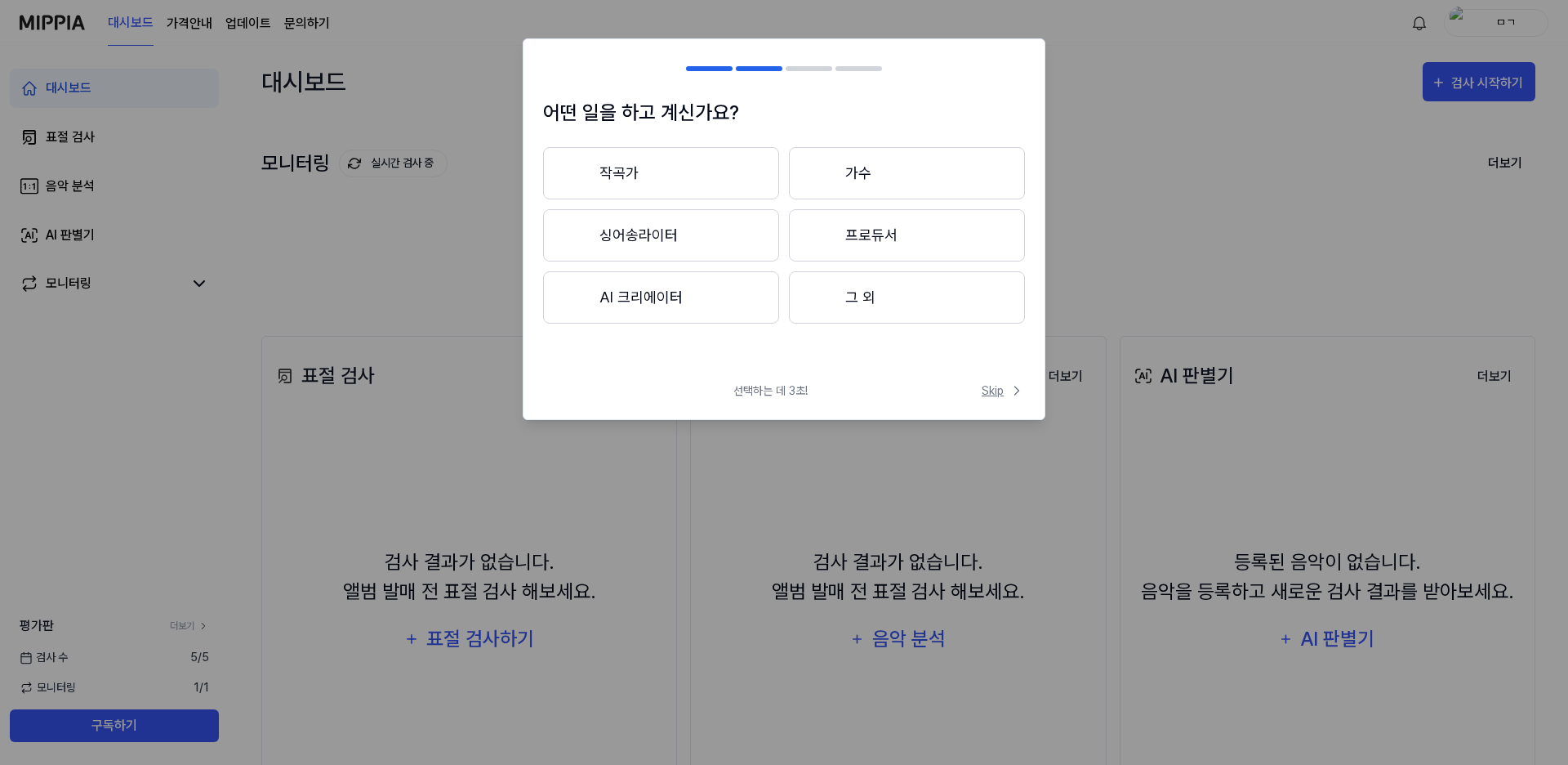
click at [997, 391] on span "Skip" at bounding box center [1003, 390] width 43 height 17
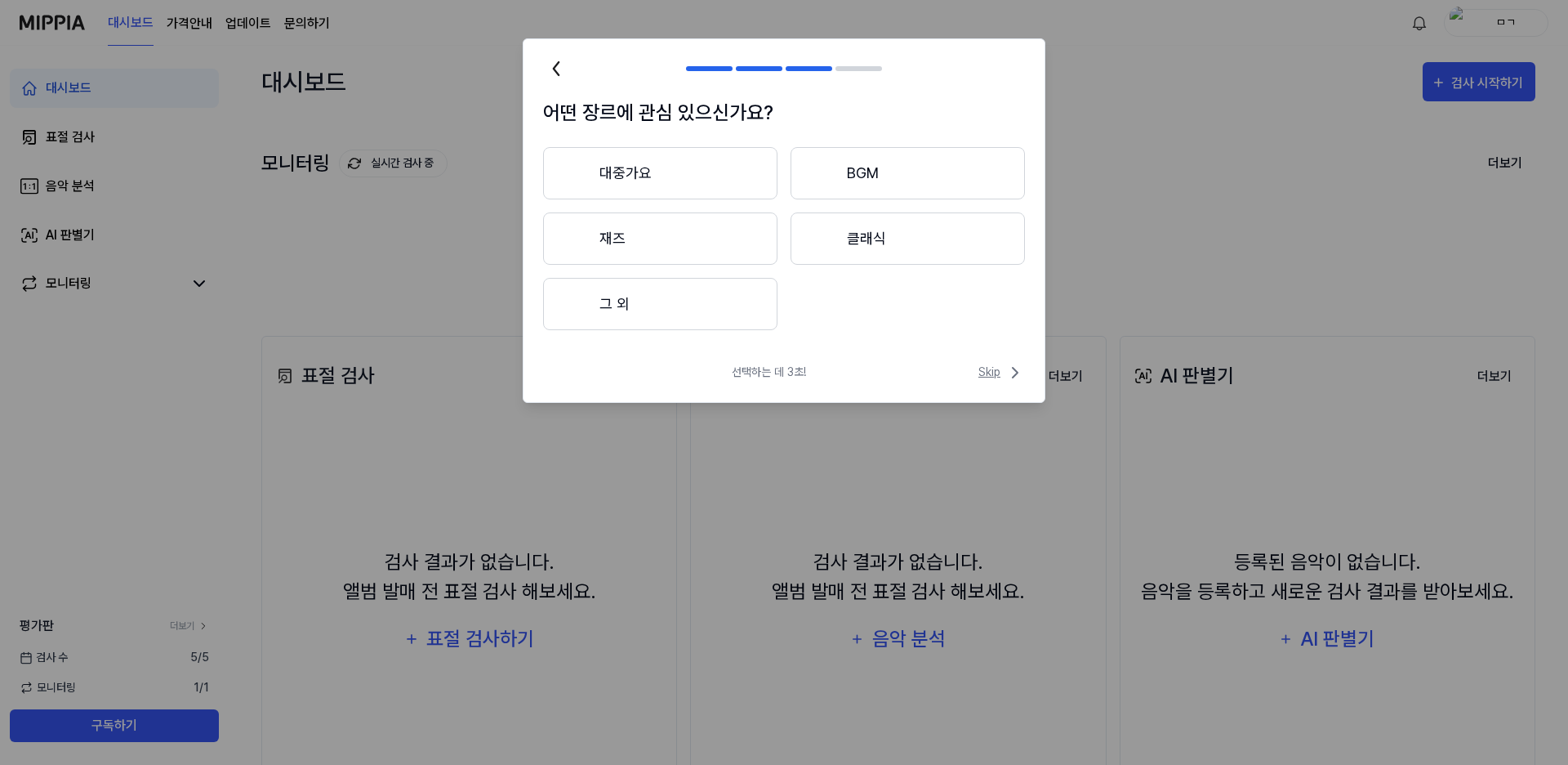
click at [997, 374] on span "Skip" at bounding box center [1001, 372] width 47 height 19
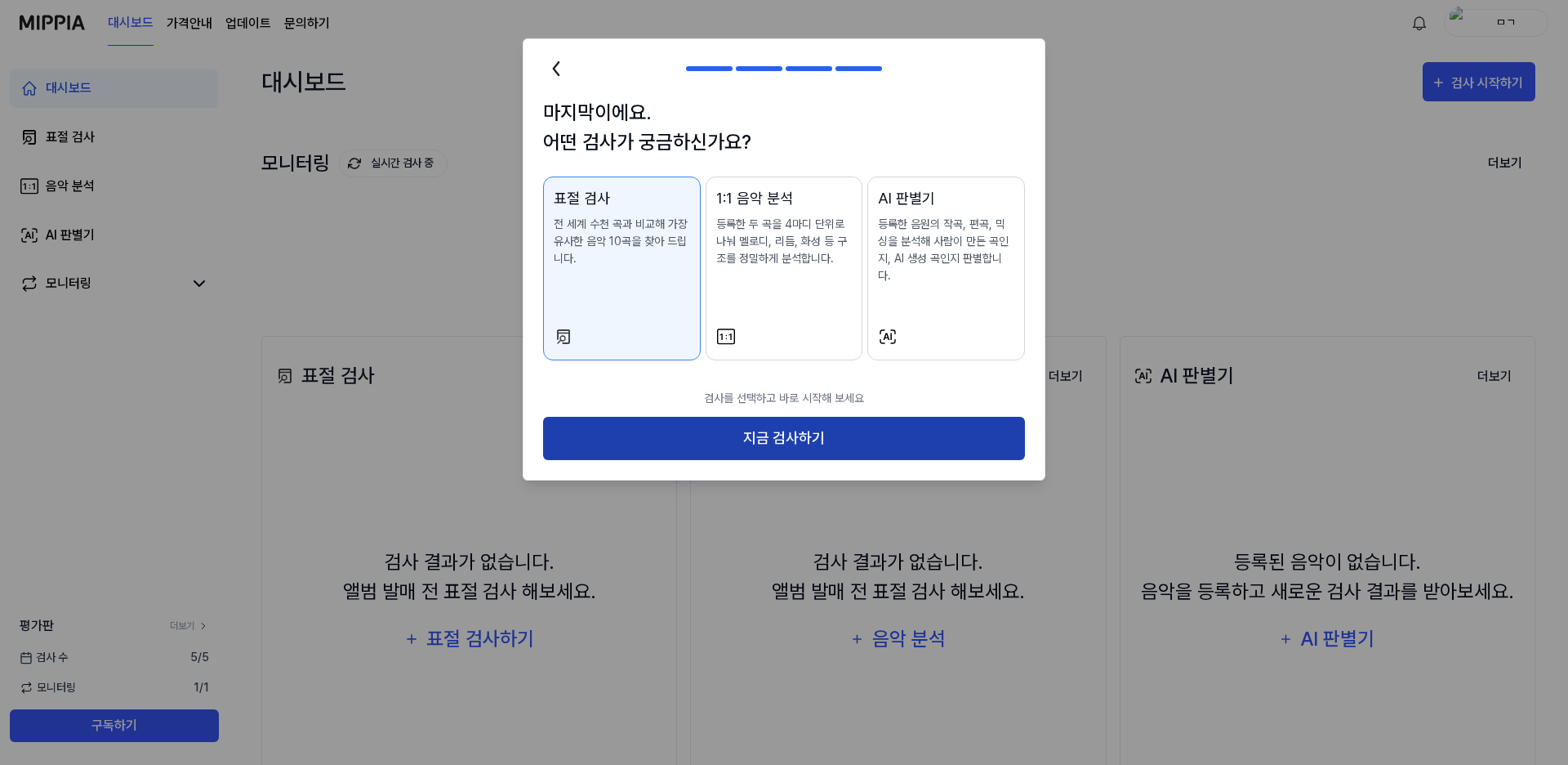
click at [977, 416] on button "지금 검사하기" at bounding box center [784, 438] width 482 height 43
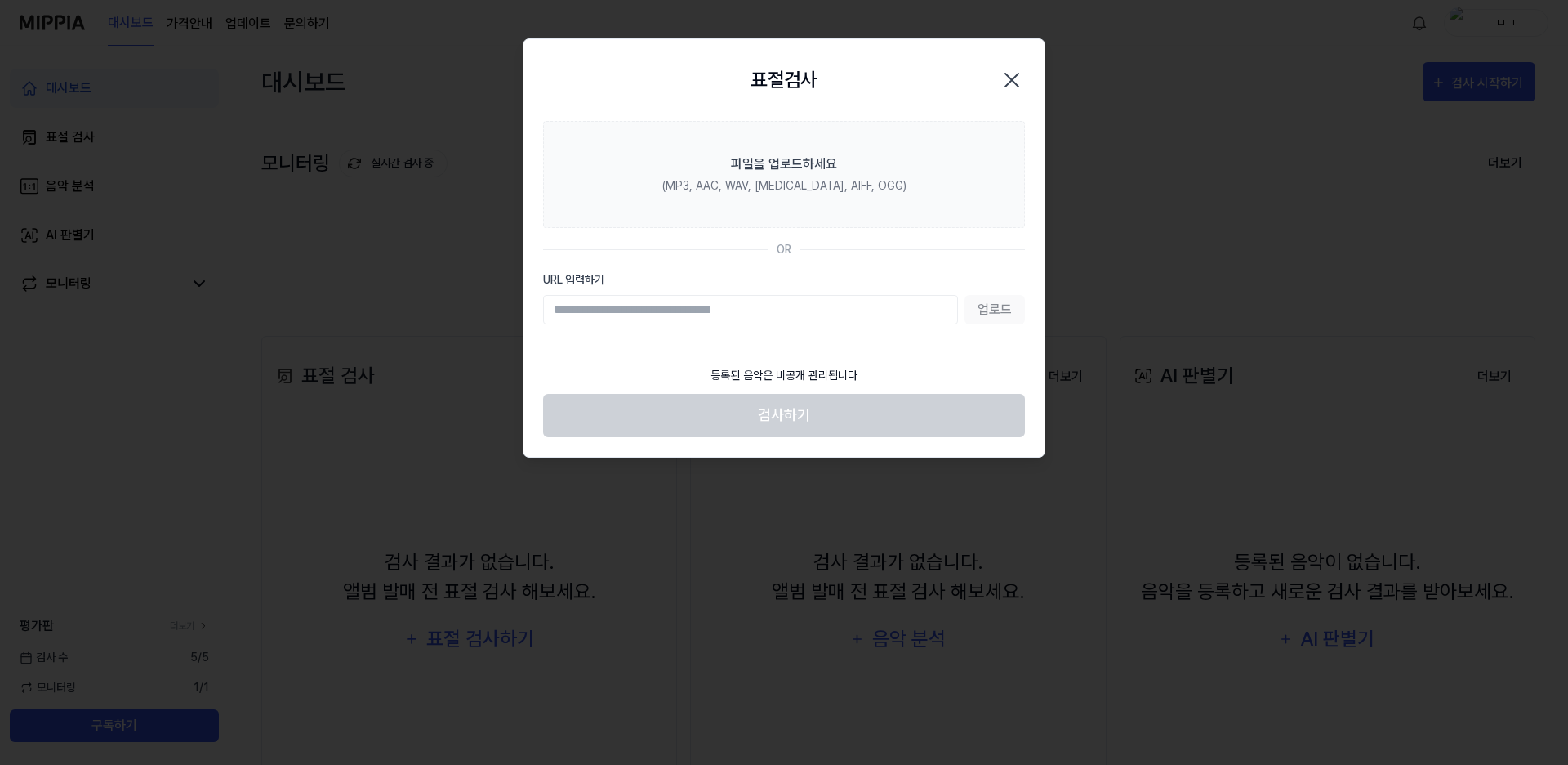
click at [1012, 81] on icon "button" at bounding box center [1012, 79] width 13 height 13
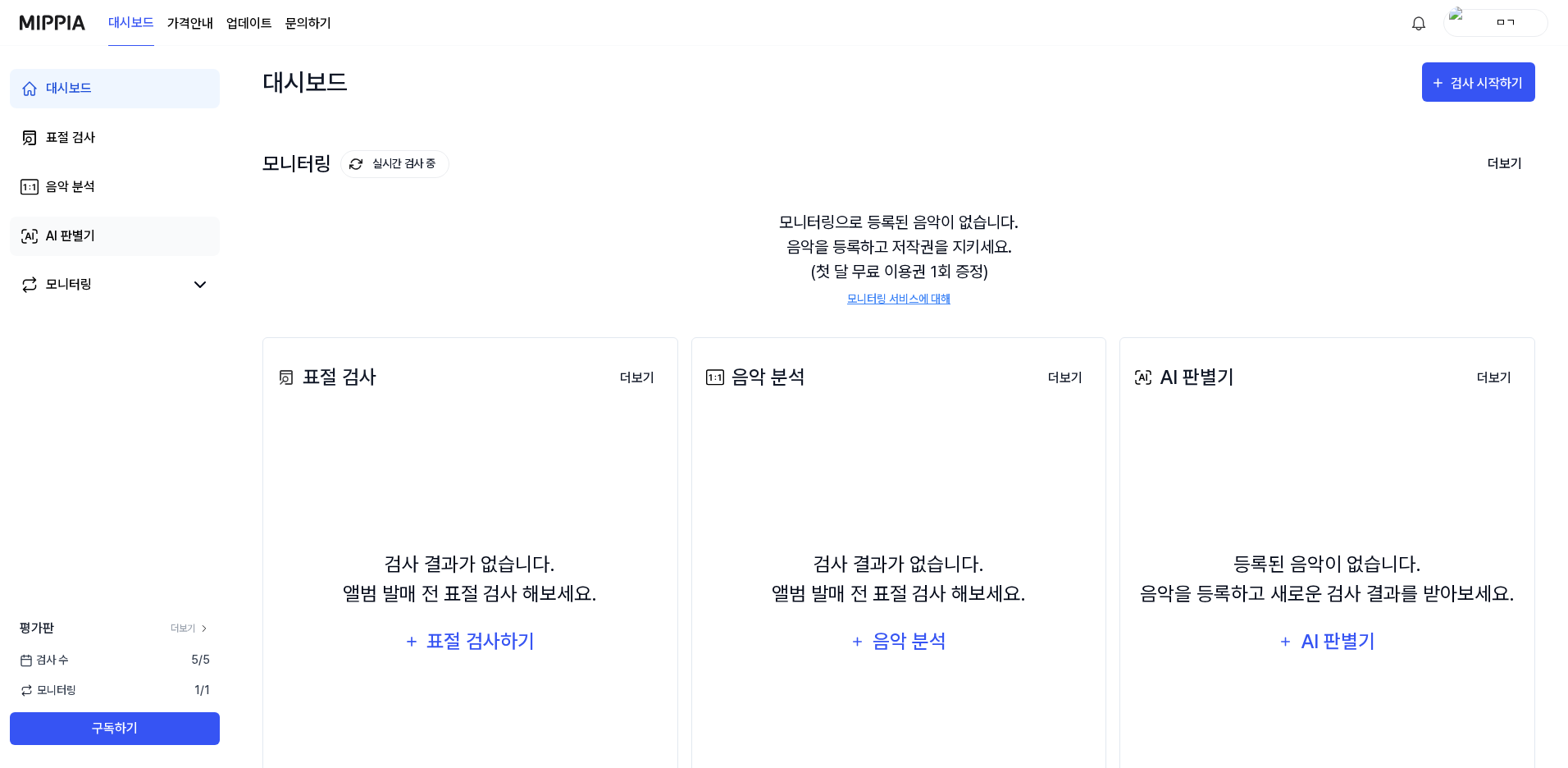
click at [50, 227] on div "AI 판별기" at bounding box center [71, 237] width 50 height 19
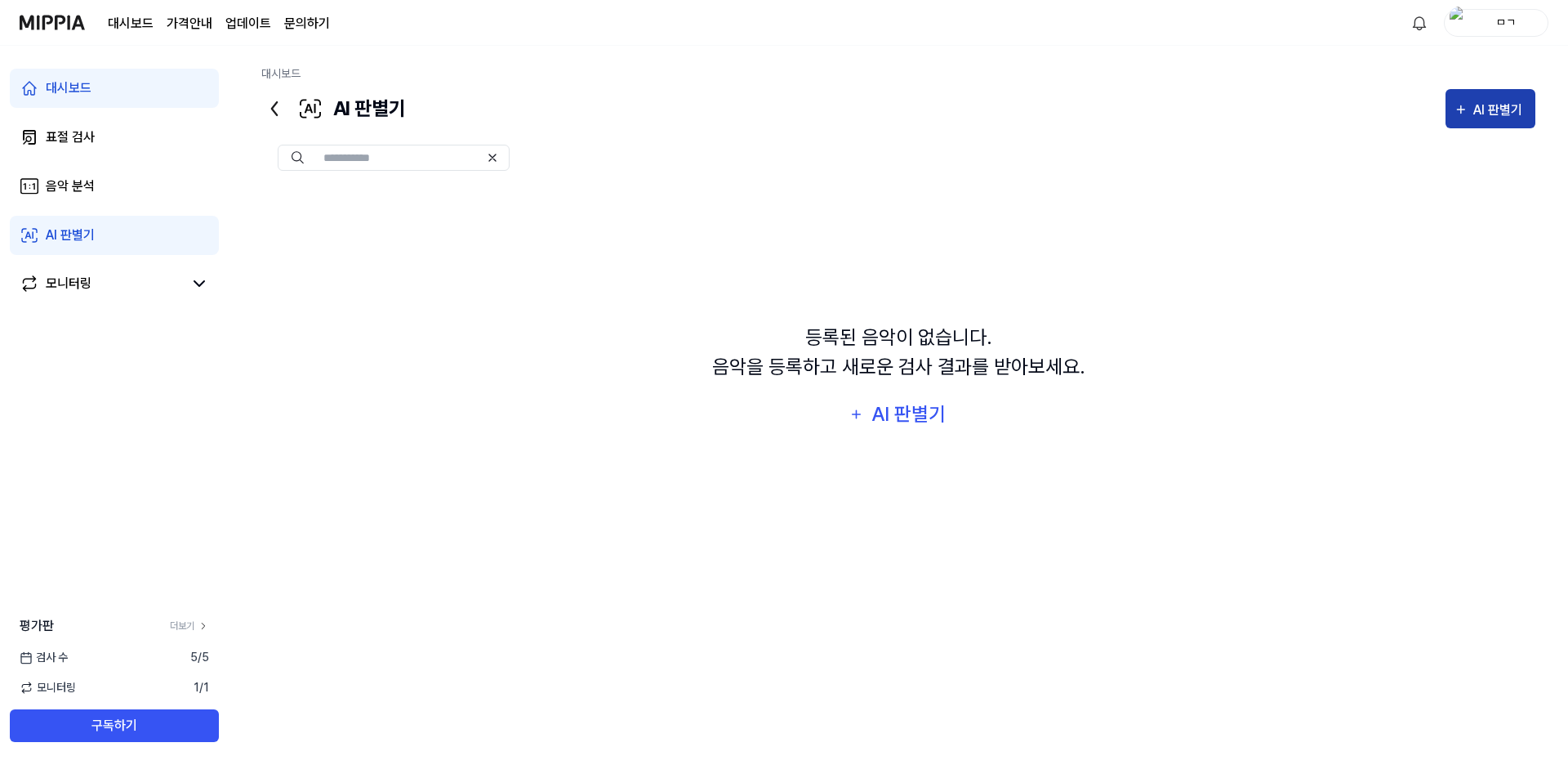
click at [1478, 101] on div "AI 판별기" at bounding box center [1499, 110] width 54 height 21
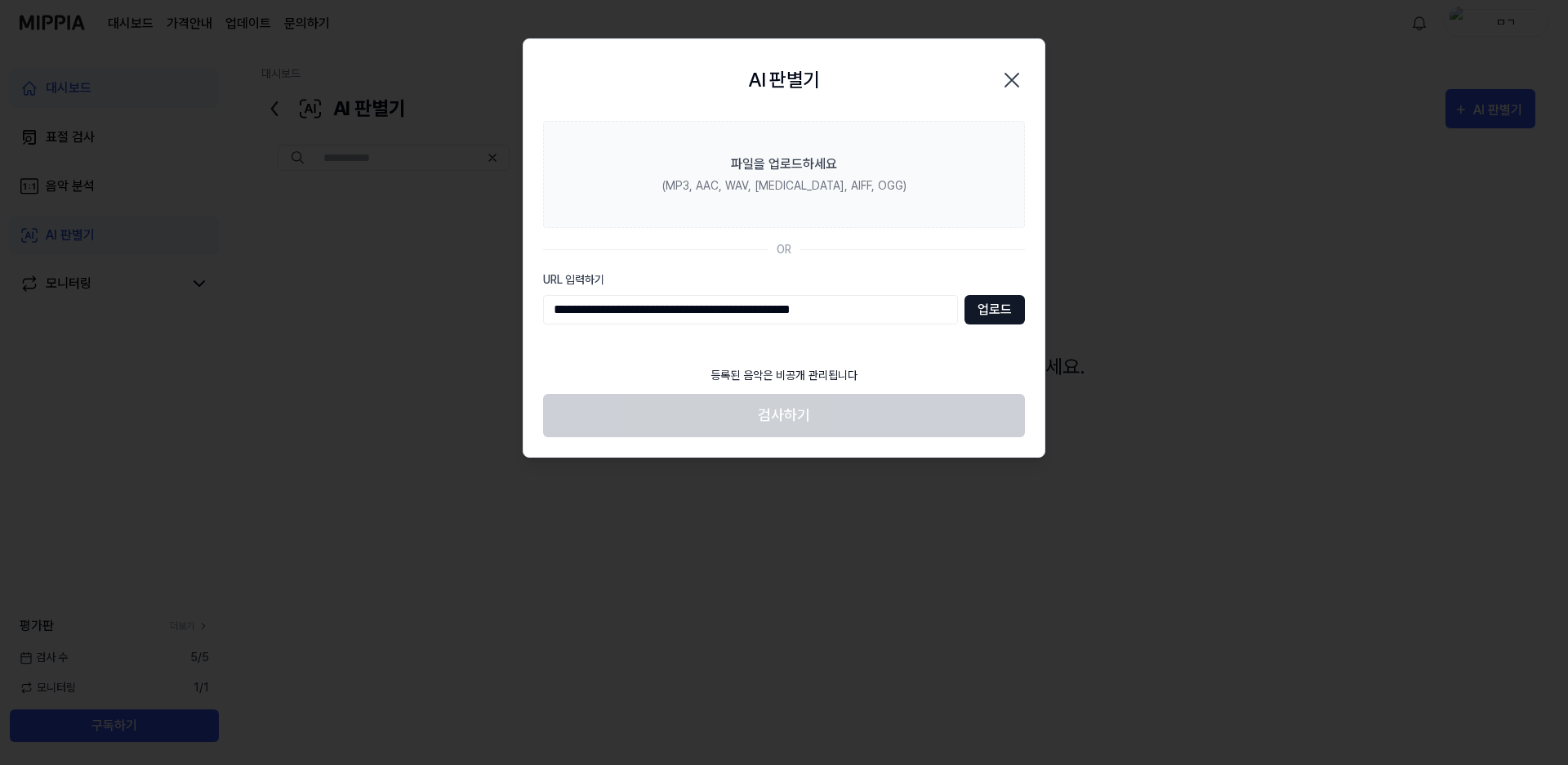
type input "**********"
click at [989, 301] on button "업로드" at bounding box center [994, 309] width 61 height 29
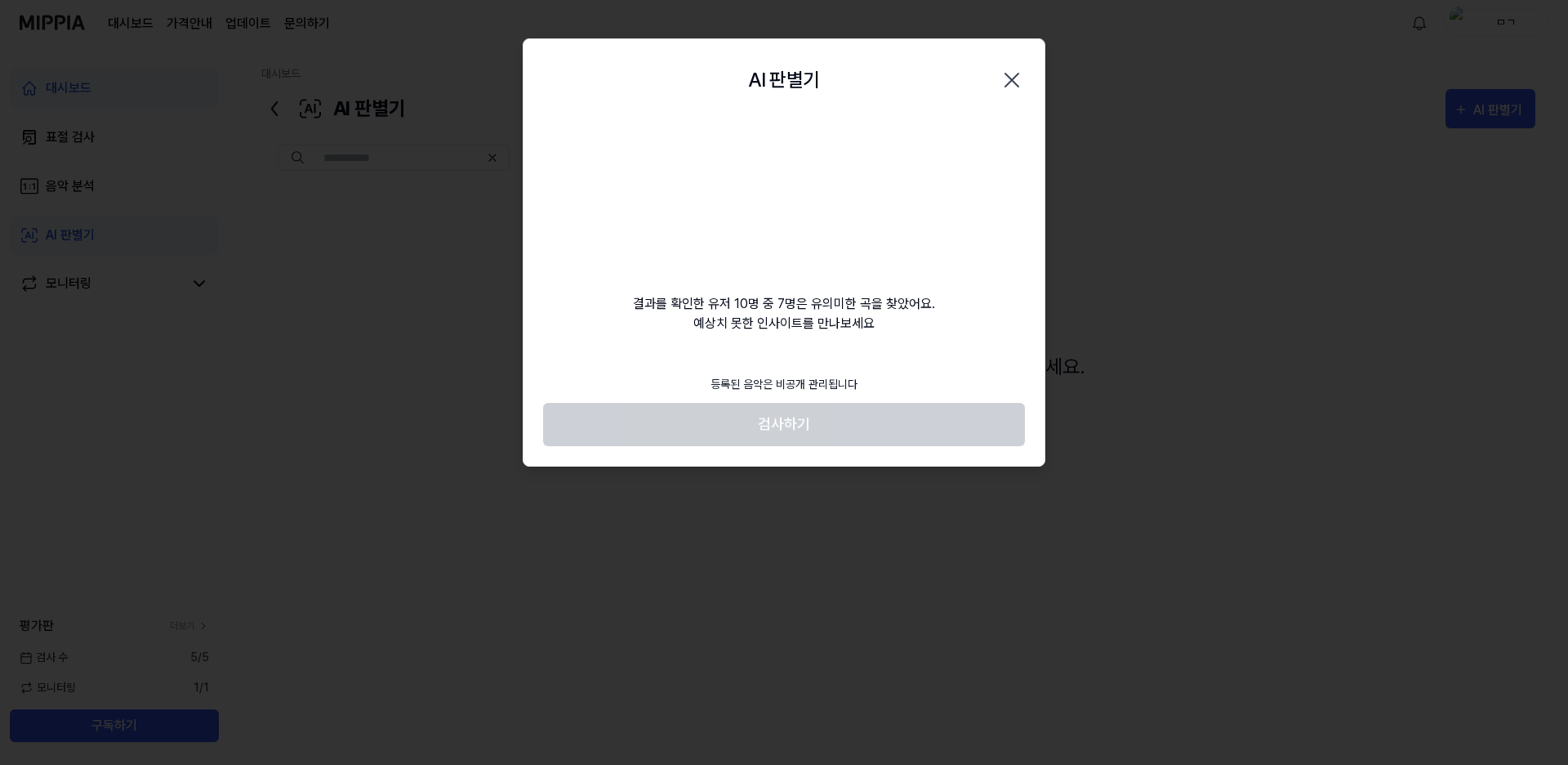
click at [792, 316] on div "결과를 확인한 유저 10명 중 7명은 유의미한 곡을 찾았어요. 예상치 못한 인사이트를 만나보세요" at bounding box center [784, 227] width 521 height 213
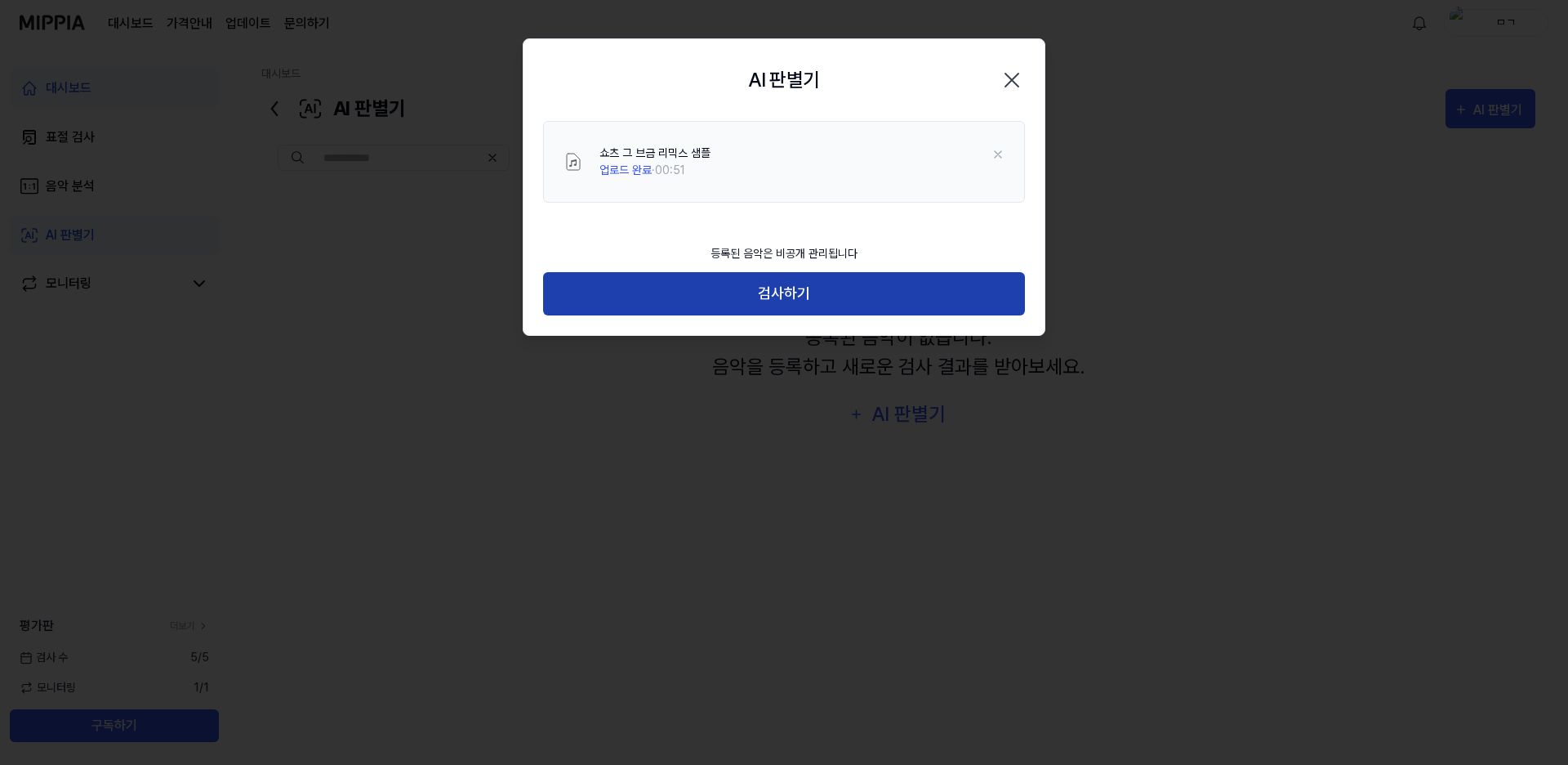
click at [794, 292] on button "검사하기" at bounding box center [784, 293] width 482 height 43
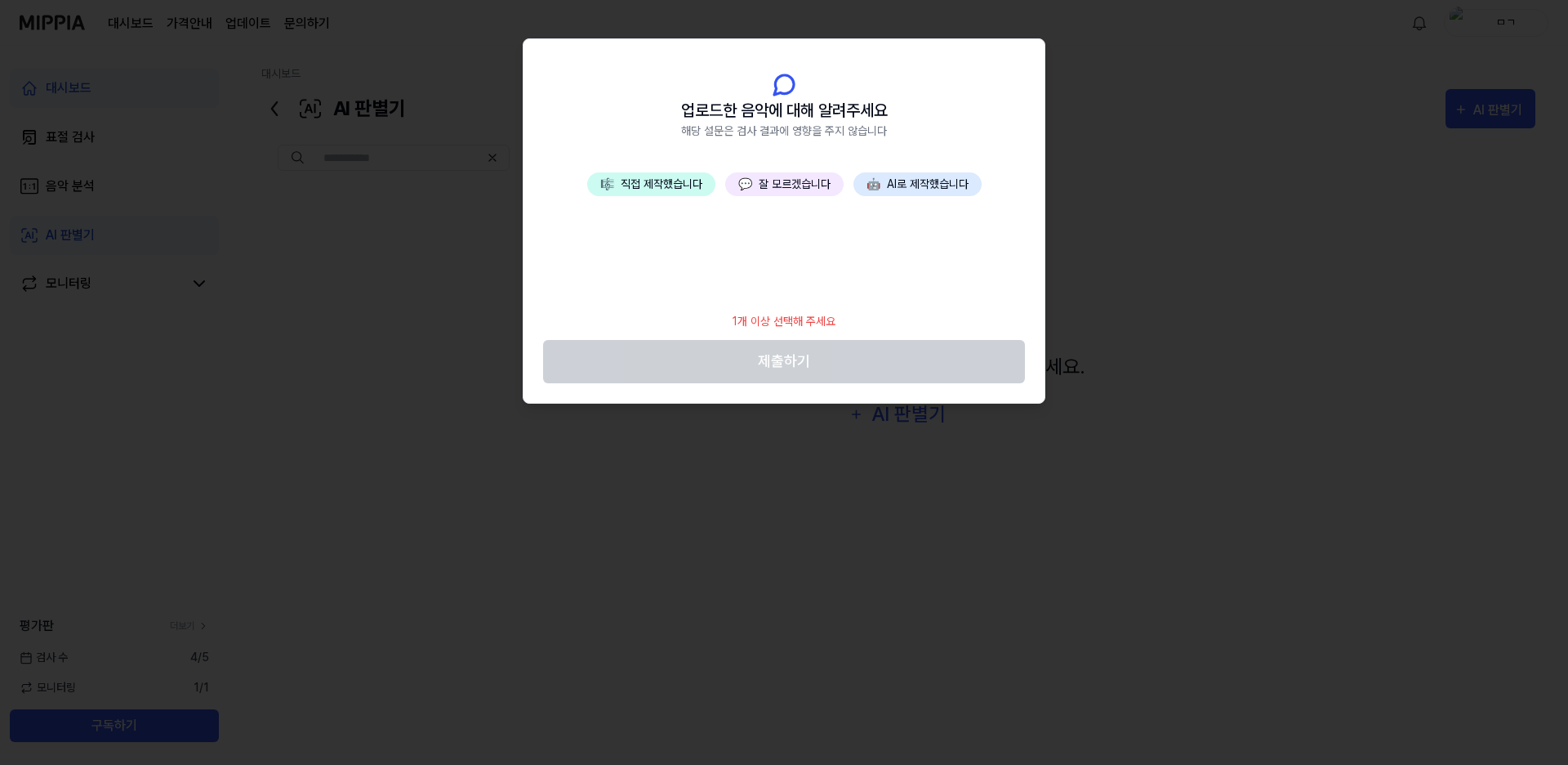
click at [698, 173] on button "🎼 직접 제작했습니다" at bounding box center [651, 184] width 128 height 24
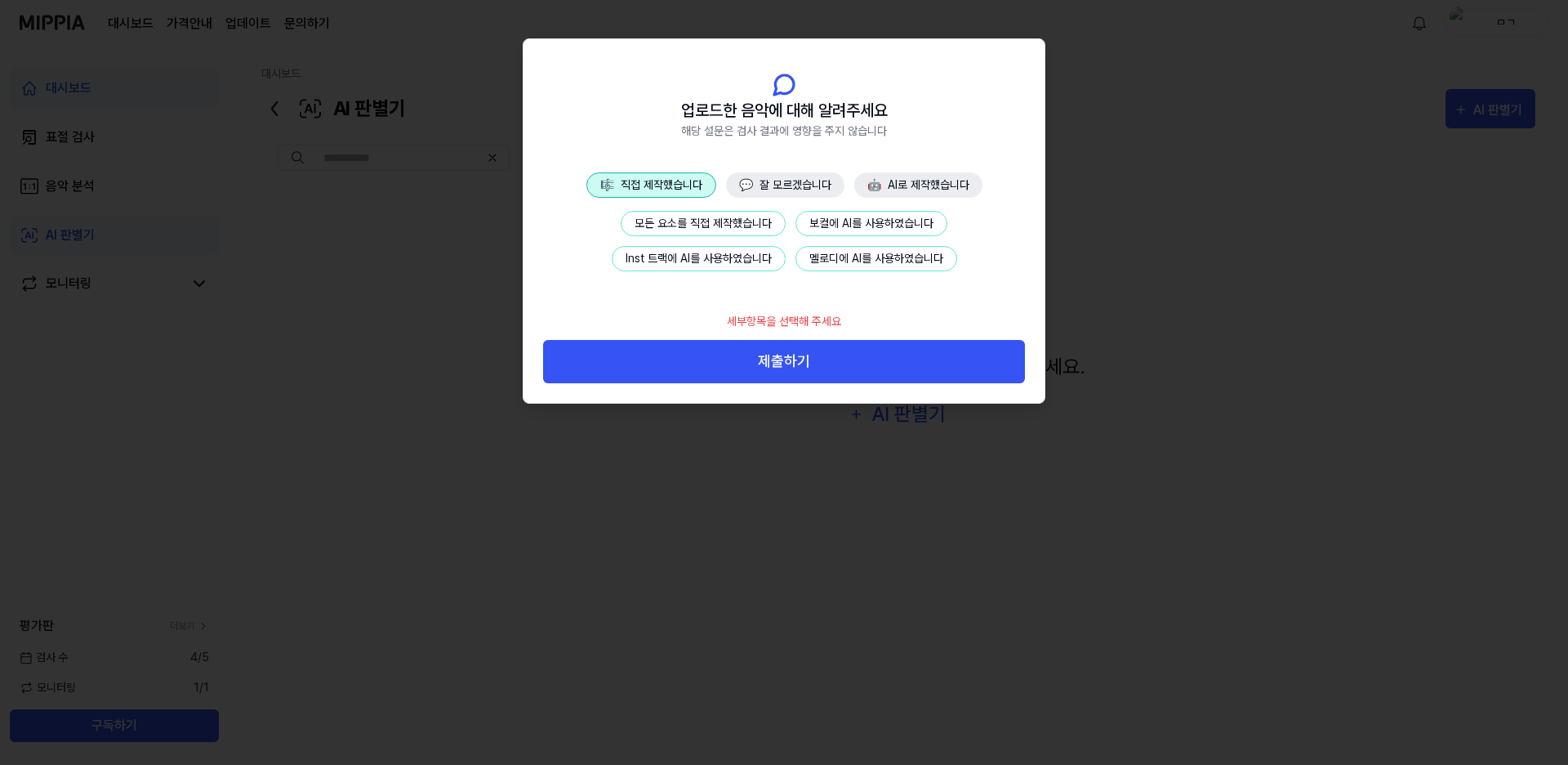
click at [794, 186] on button "💬 잘 모르겠습니다" at bounding box center [785, 184] width 118 height 26
click at [744, 216] on button "곡에 관한 정보가 없습니다" at bounding box center [703, 223] width 146 height 26
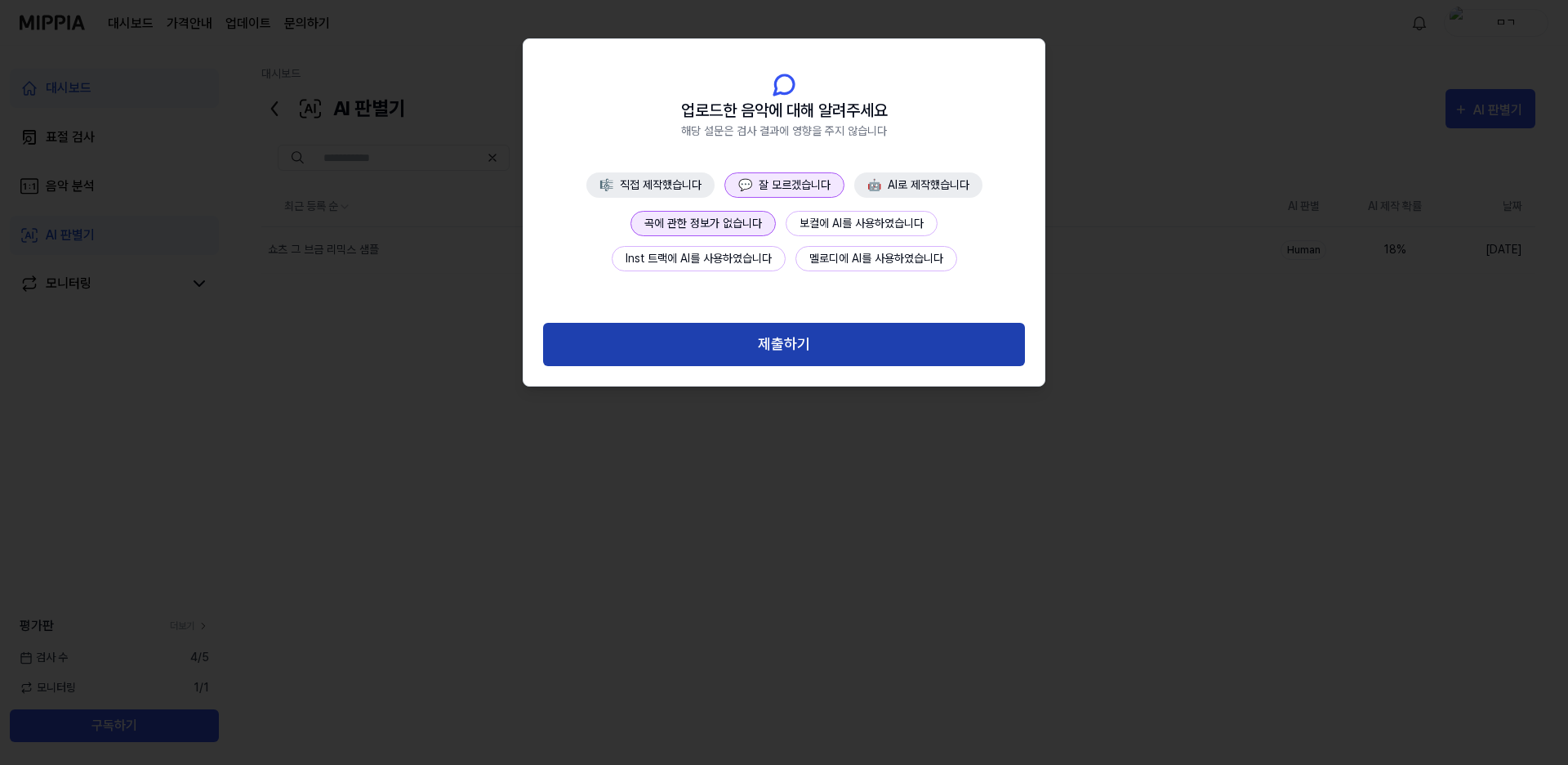
click at [812, 349] on button "제출하기" at bounding box center [784, 344] width 482 height 43
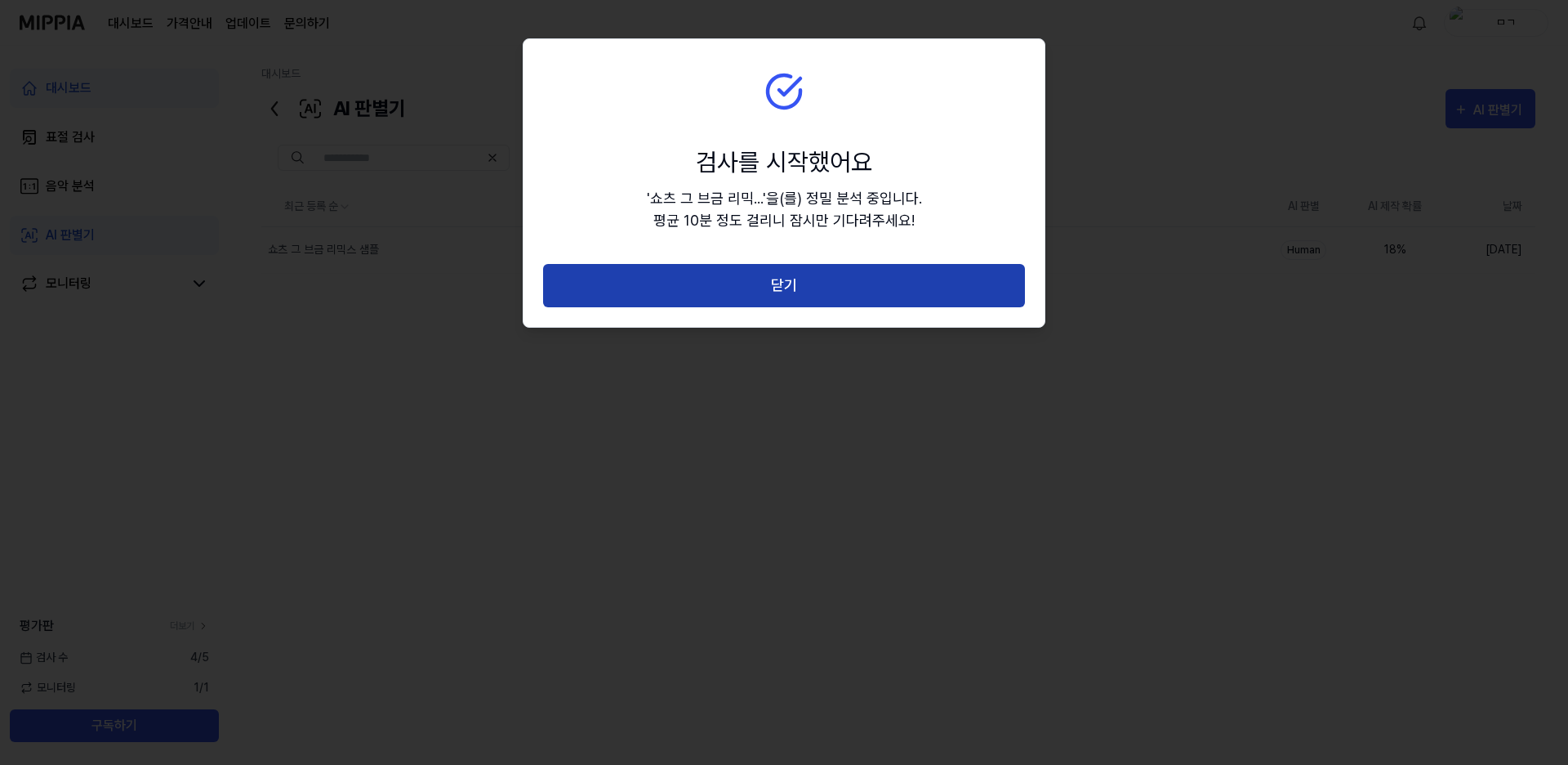
click at [822, 292] on button "닫기" at bounding box center [784, 285] width 482 height 43
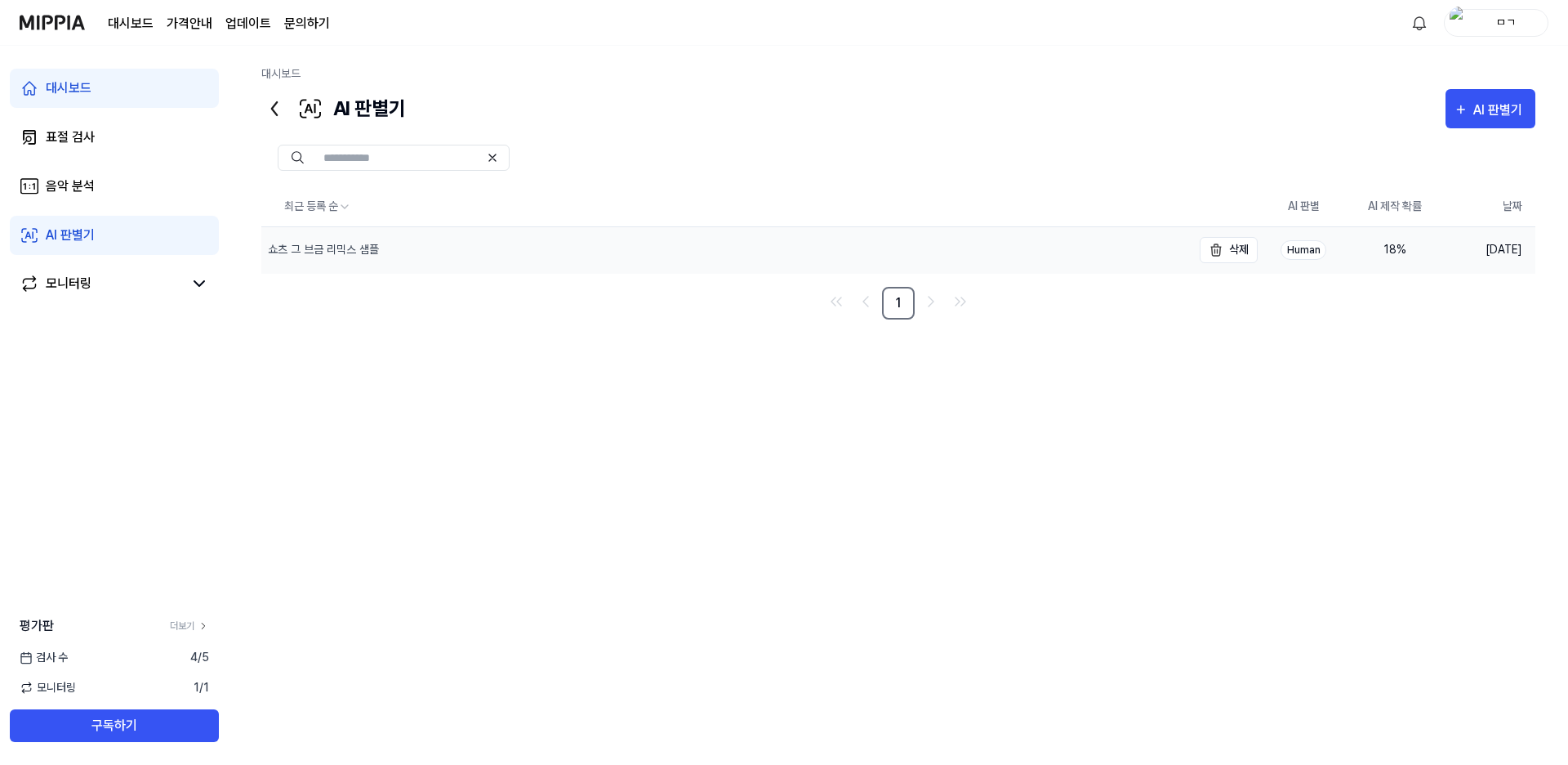
click at [326, 247] on div "쇼츠 그 브금 리믹스 샘플" at bounding box center [324, 249] width 111 height 17
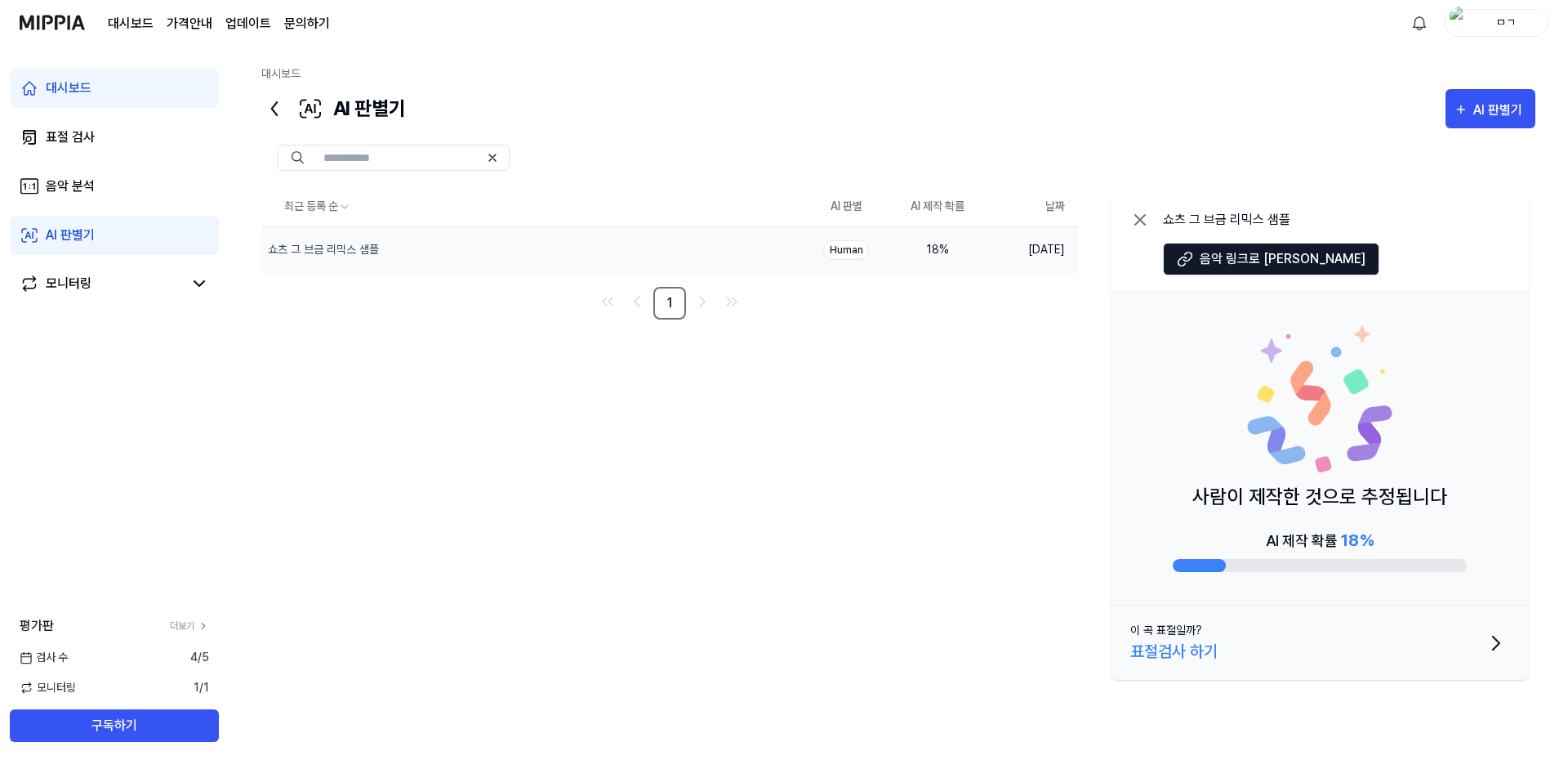
click at [1343, 626] on button "이 곡 표절일까? 표절검사 하기" at bounding box center [1319, 642] width 418 height 74
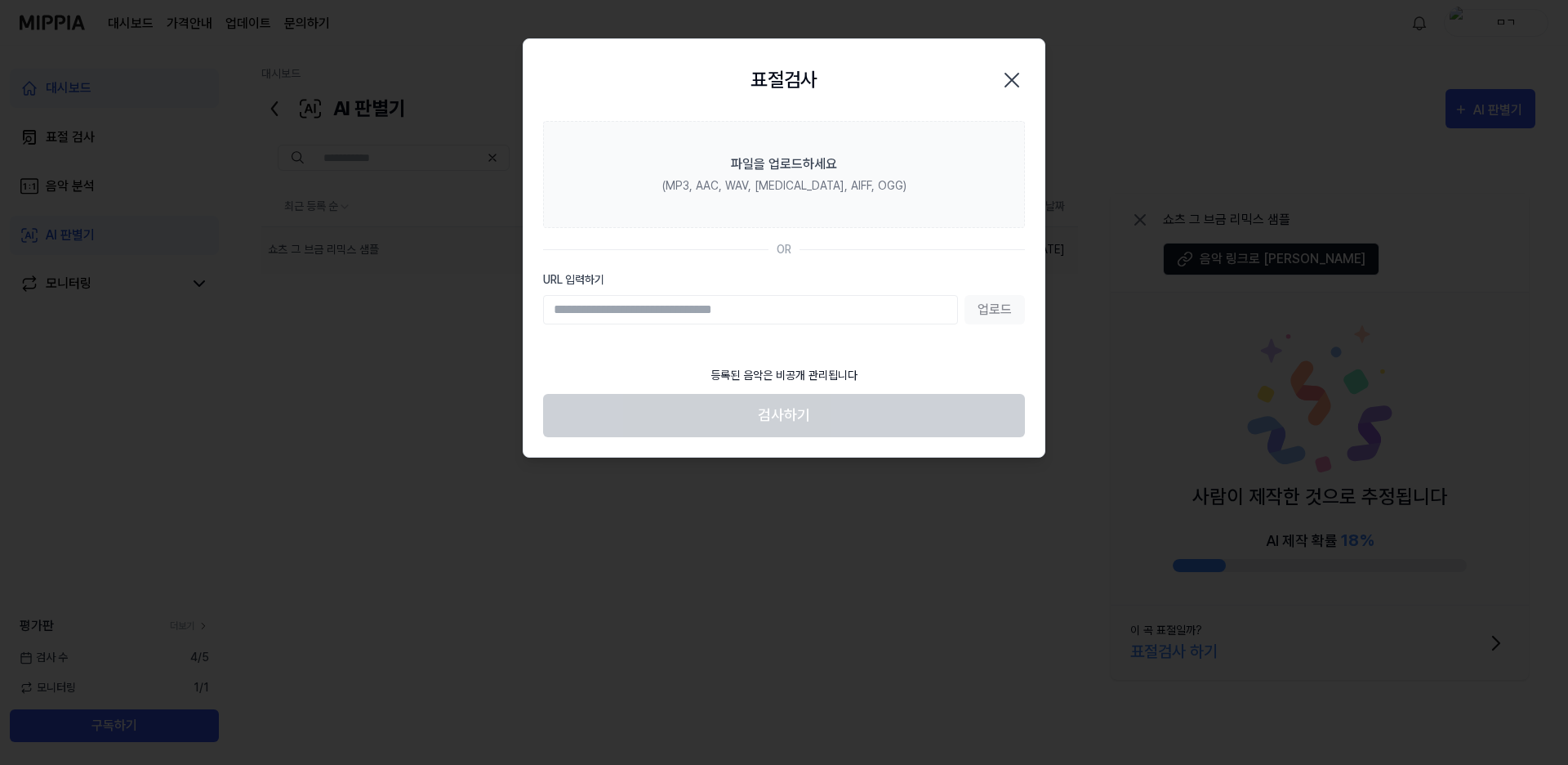
click at [1001, 80] on icon "button" at bounding box center [1012, 80] width 26 height 26
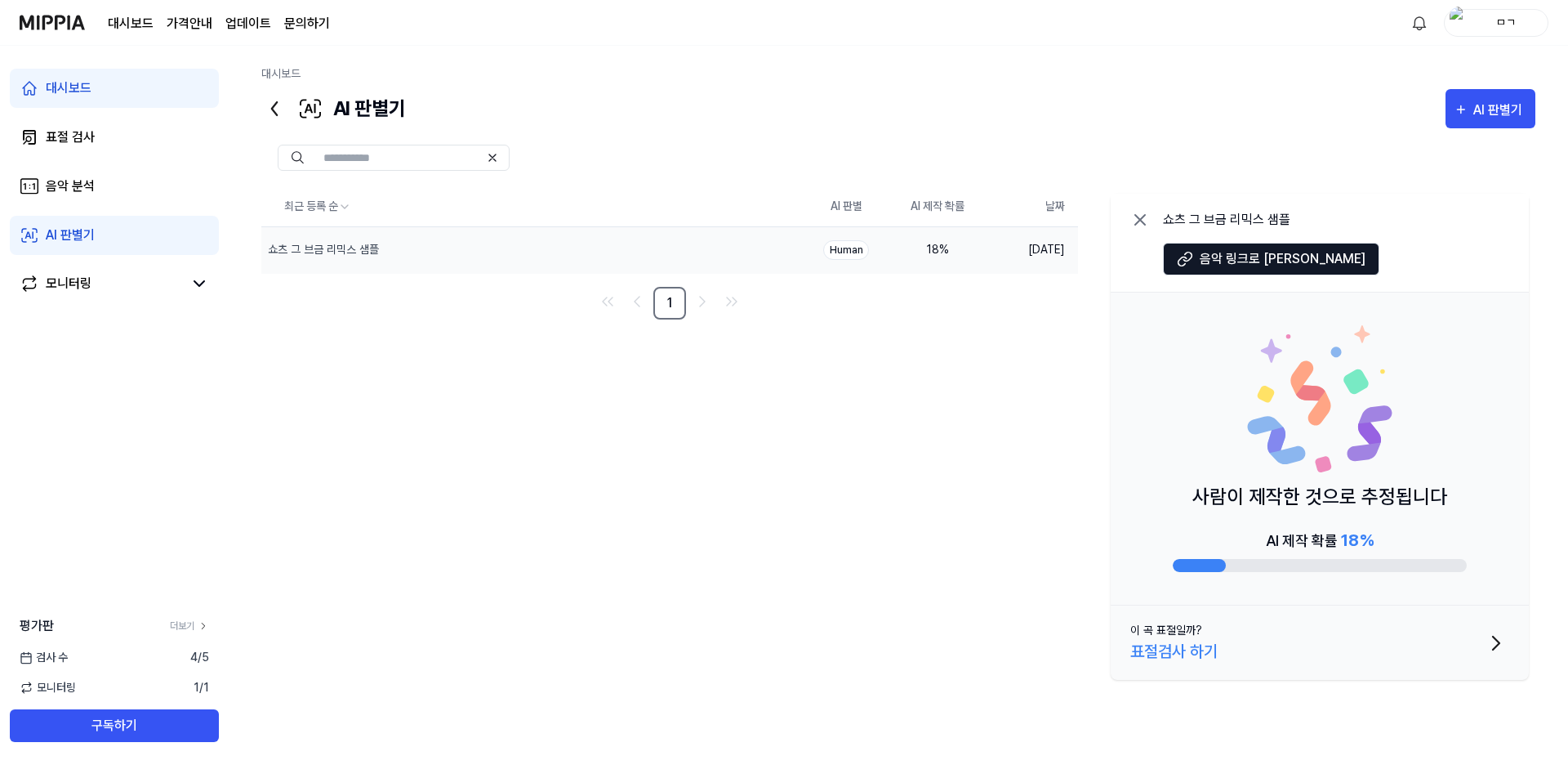
click at [1265, 635] on button "이 곡 표절일까? 표절검사 하기" at bounding box center [1319, 642] width 418 height 74
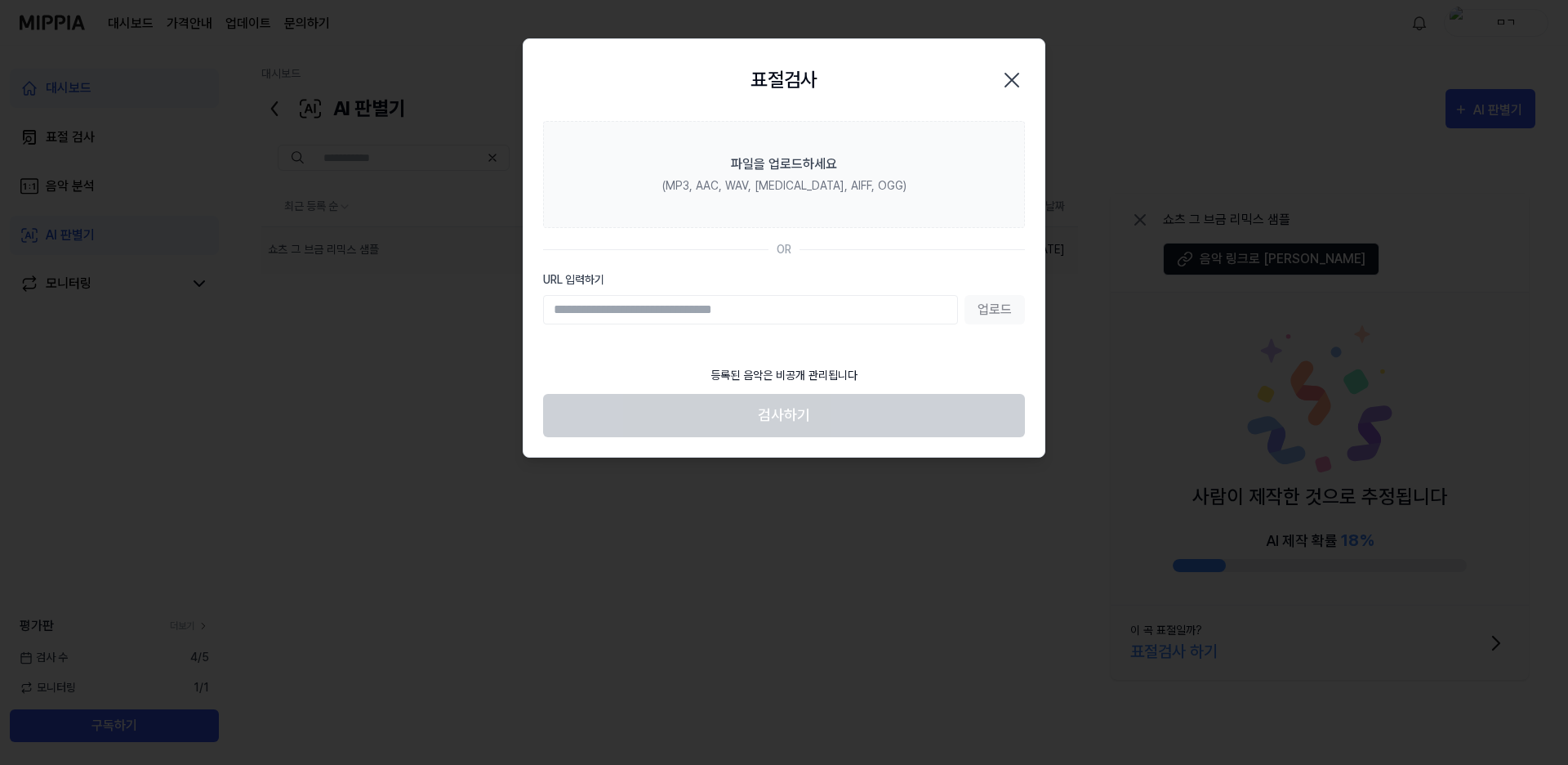
click at [1310, 438] on div at bounding box center [784, 382] width 1568 height 765
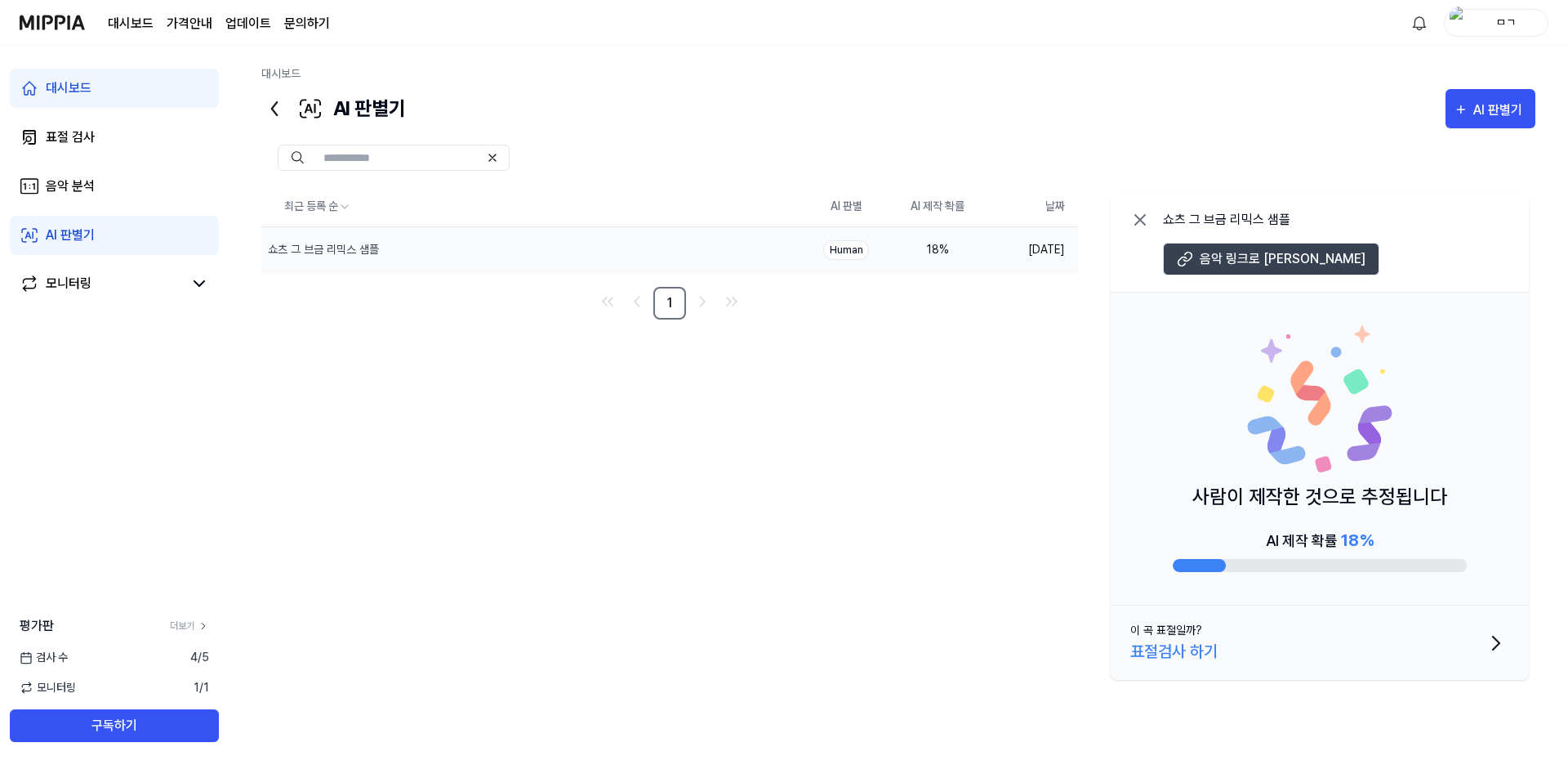
click at [1247, 271] on button "음악 링크로 [PERSON_NAME]" at bounding box center [1270, 259] width 216 height 33
